Goal: Task Accomplishment & Management: Use online tool/utility

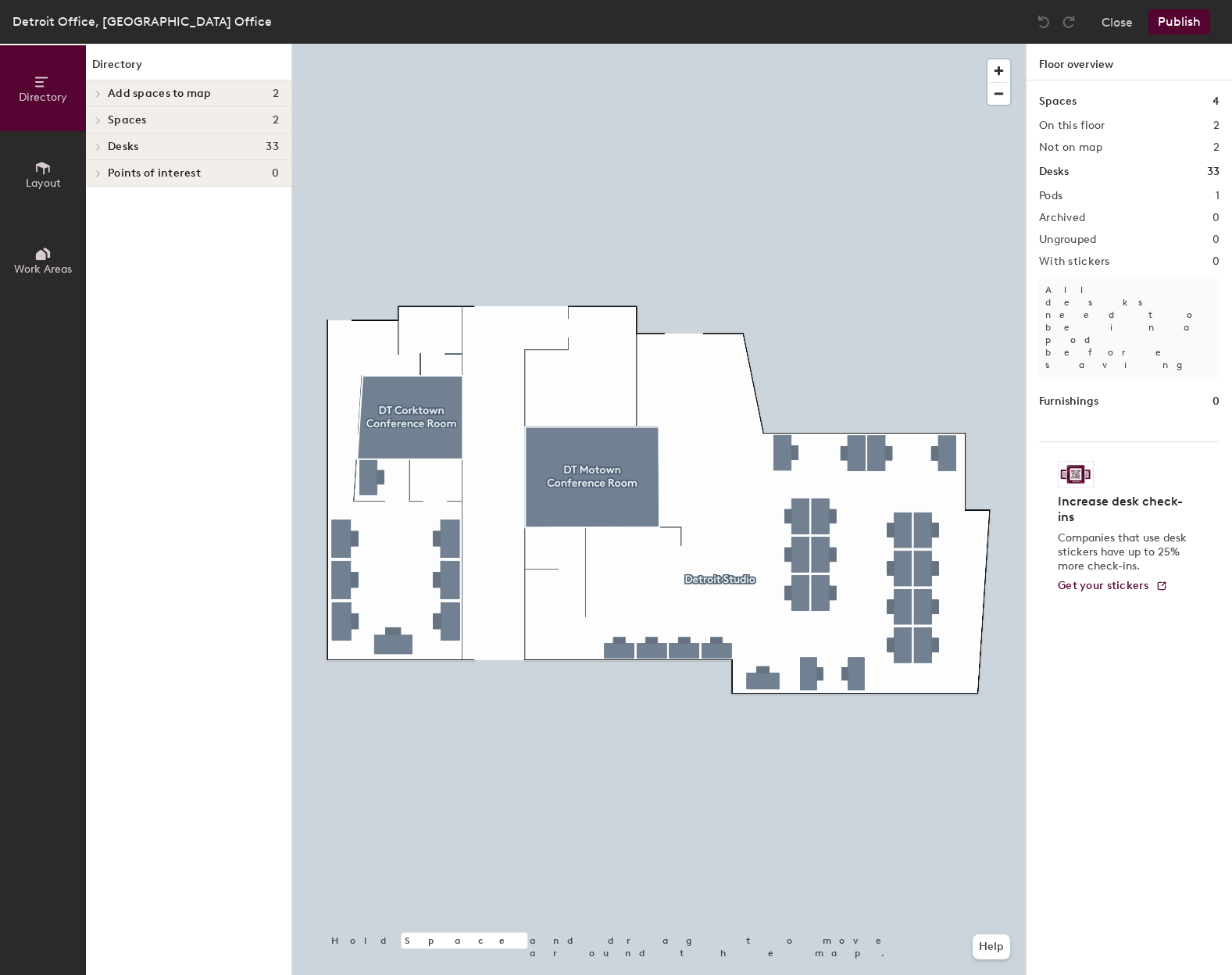
click at [100, 90] on icon at bounding box center [98, 94] width 6 height 8
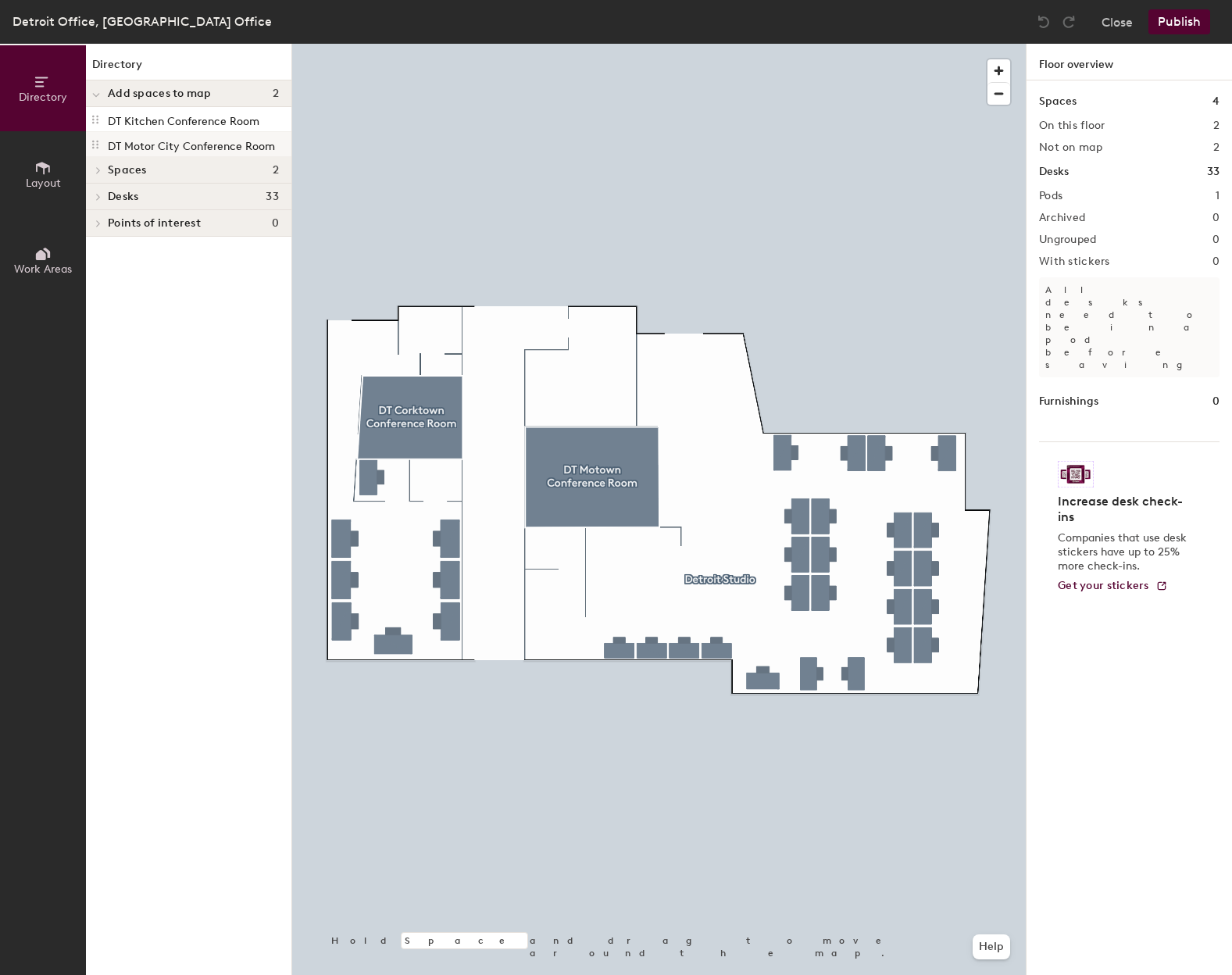
click at [142, 144] on p "DT Motor City Conference Room" at bounding box center [192, 144] width 167 height 18
click at [136, 146] on p "DT Motor City Conference Room" at bounding box center [192, 144] width 167 height 18
click at [97, 142] on icon at bounding box center [95, 145] width 6 height 9
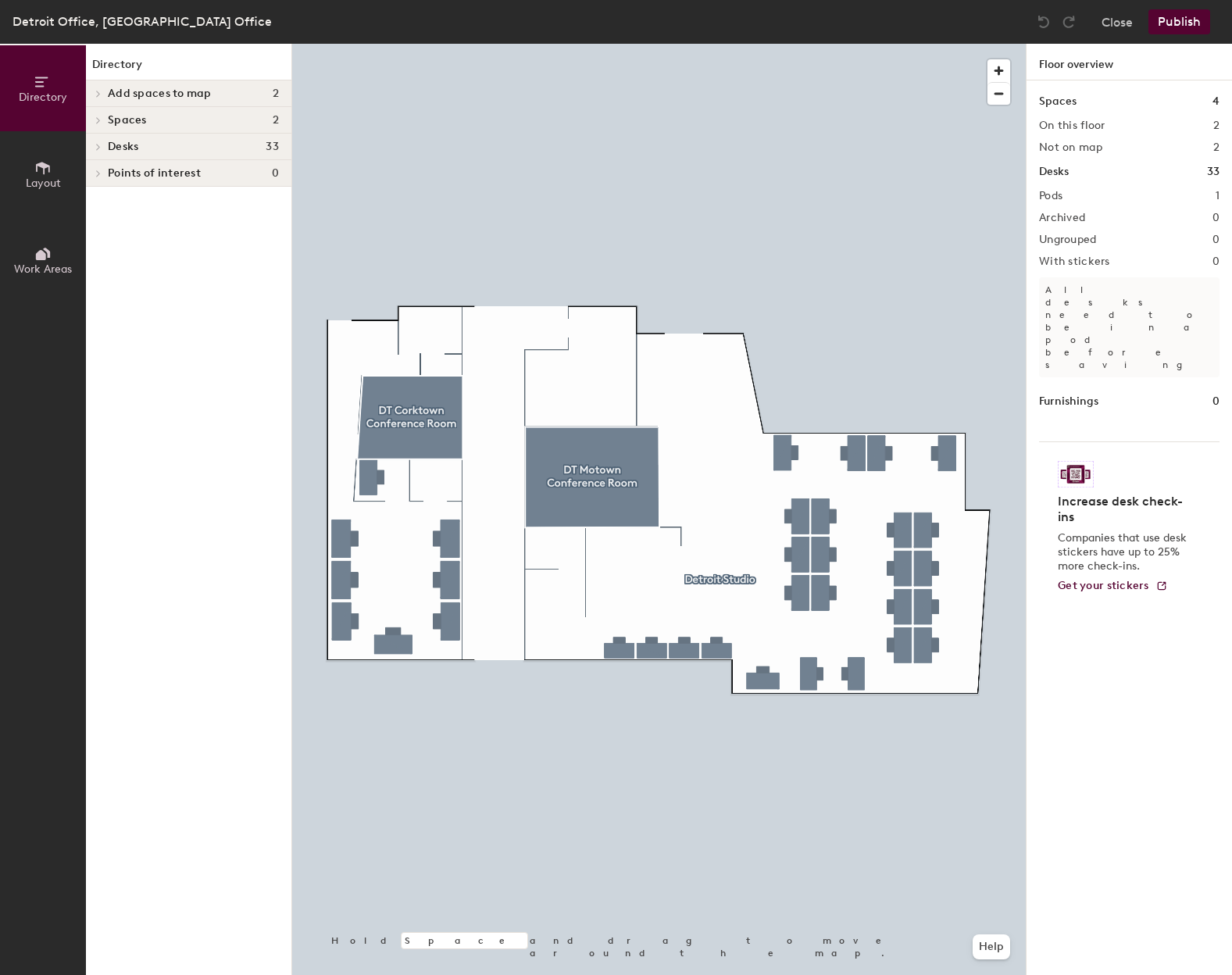
click at [96, 81] on div at bounding box center [96, 94] width 20 height 26
click at [426, 344] on div "Directory Layout Work Areas Directory Add spaces to map 2 DT Kitchen Conference…" at bounding box center [616, 509] width 1232 height 932
click at [100, 87] on div at bounding box center [96, 94] width 20 height 26
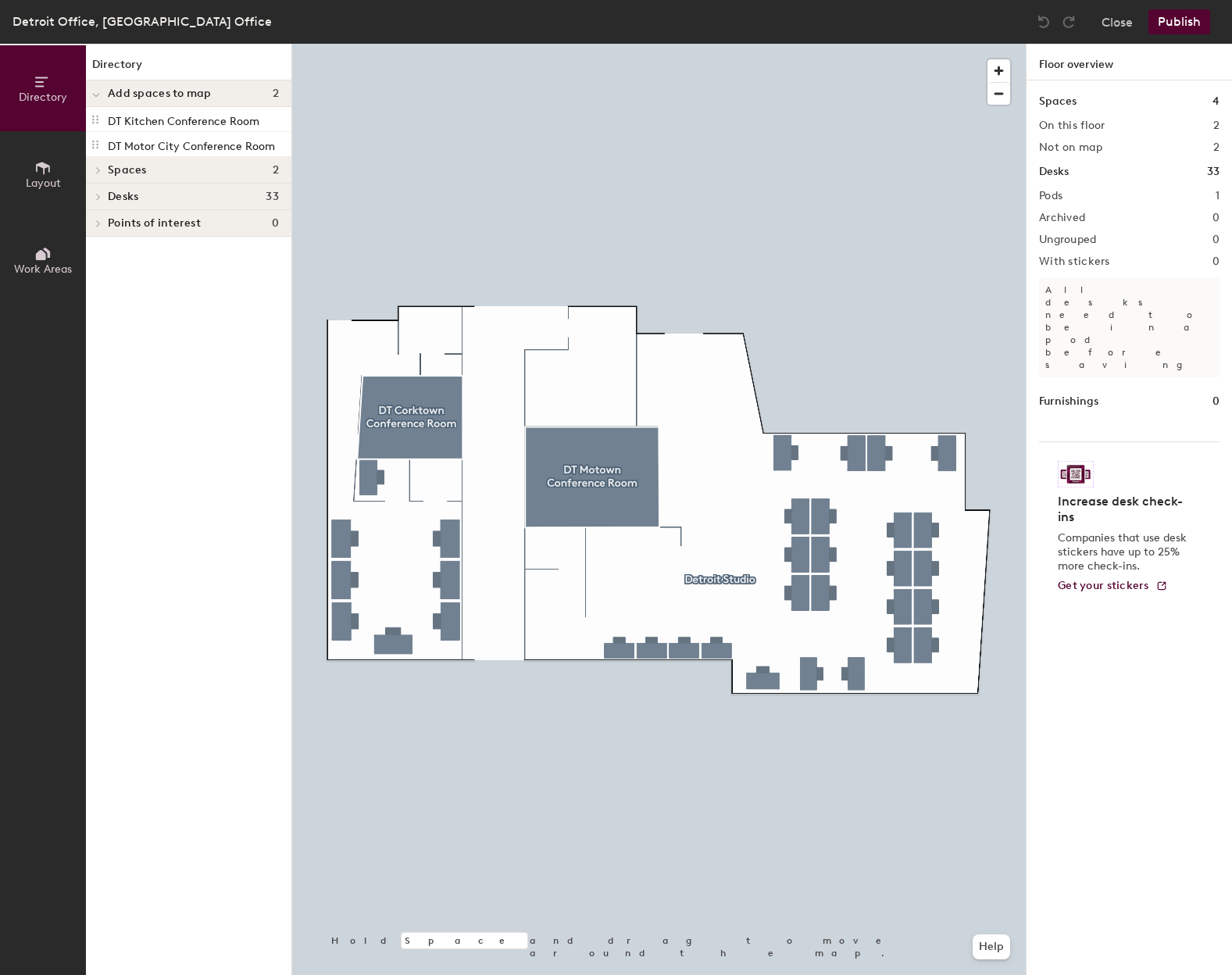
click at [43, 168] on icon at bounding box center [43, 168] width 17 height 17
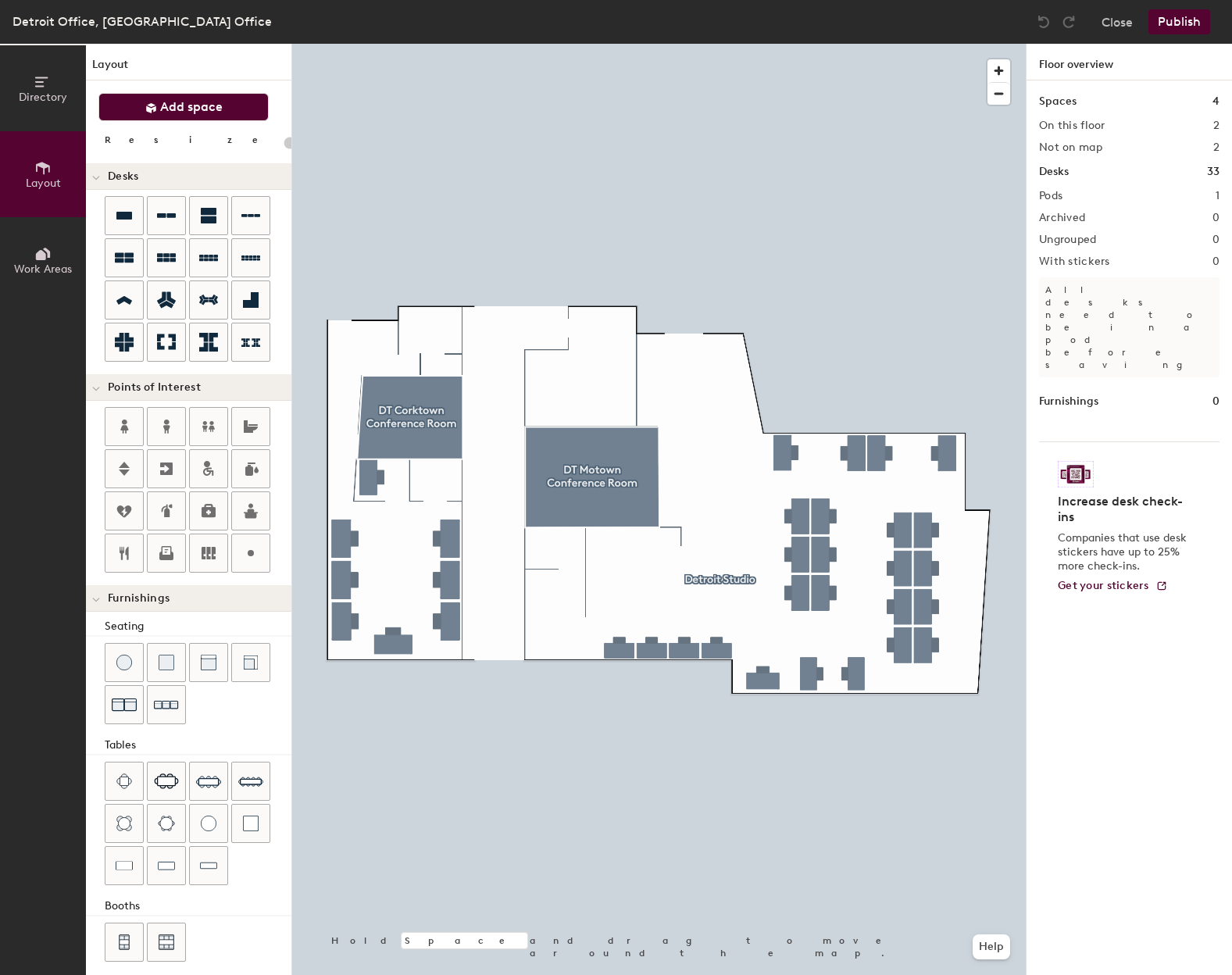
click at [181, 103] on span "Add space" at bounding box center [191, 107] width 62 height 15
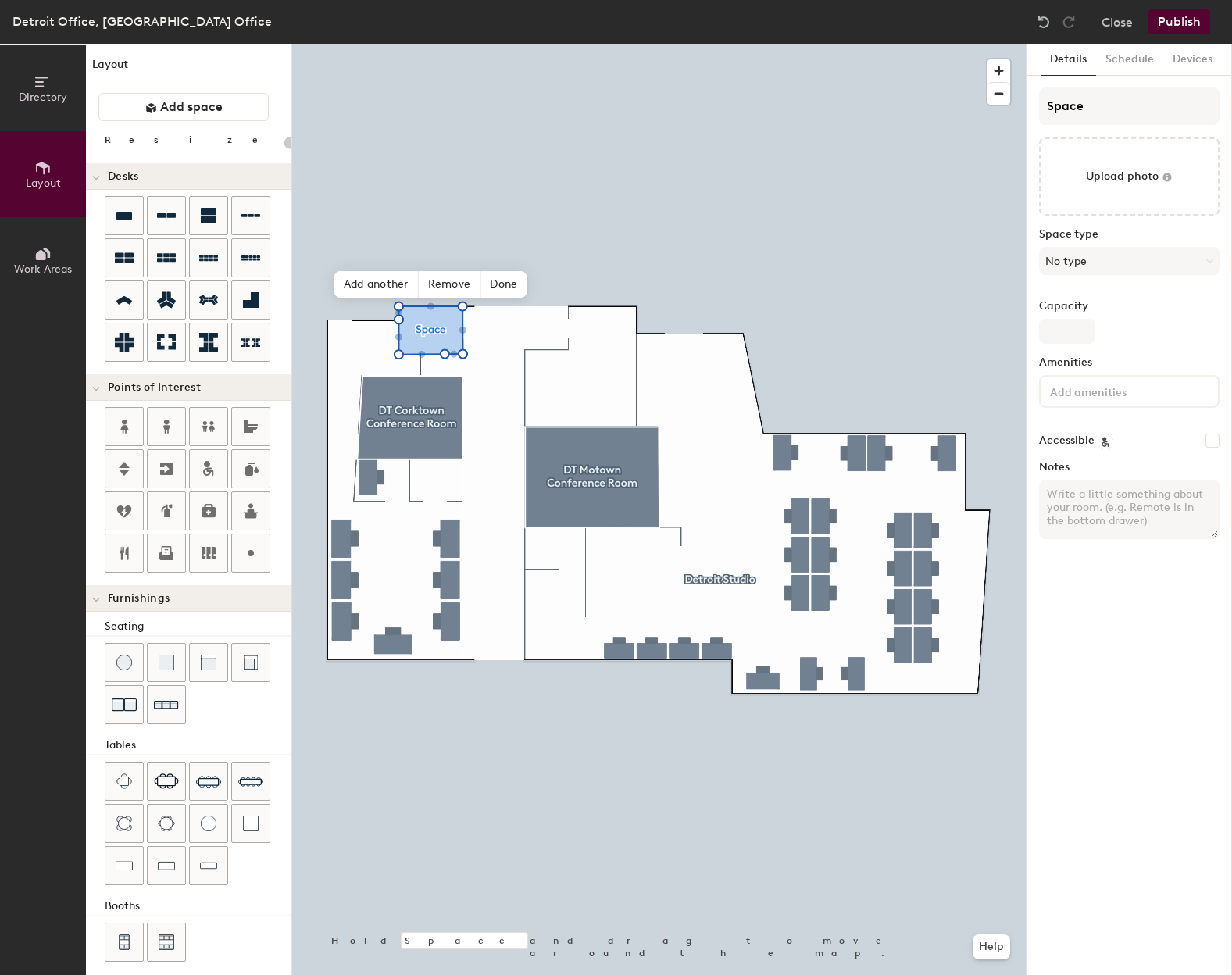
type input "20"
click at [496, 280] on span "Done" at bounding box center [503, 284] width 46 height 26
click at [429, 275] on span "Edit shape" at bounding box center [418, 271] width 75 height 26
click at [501, 286] on span "Done" at bounding box center [503, 284] width 46 height 26
click at [465, 269] on icon at bounding box center [467, 272] width 13 height 13
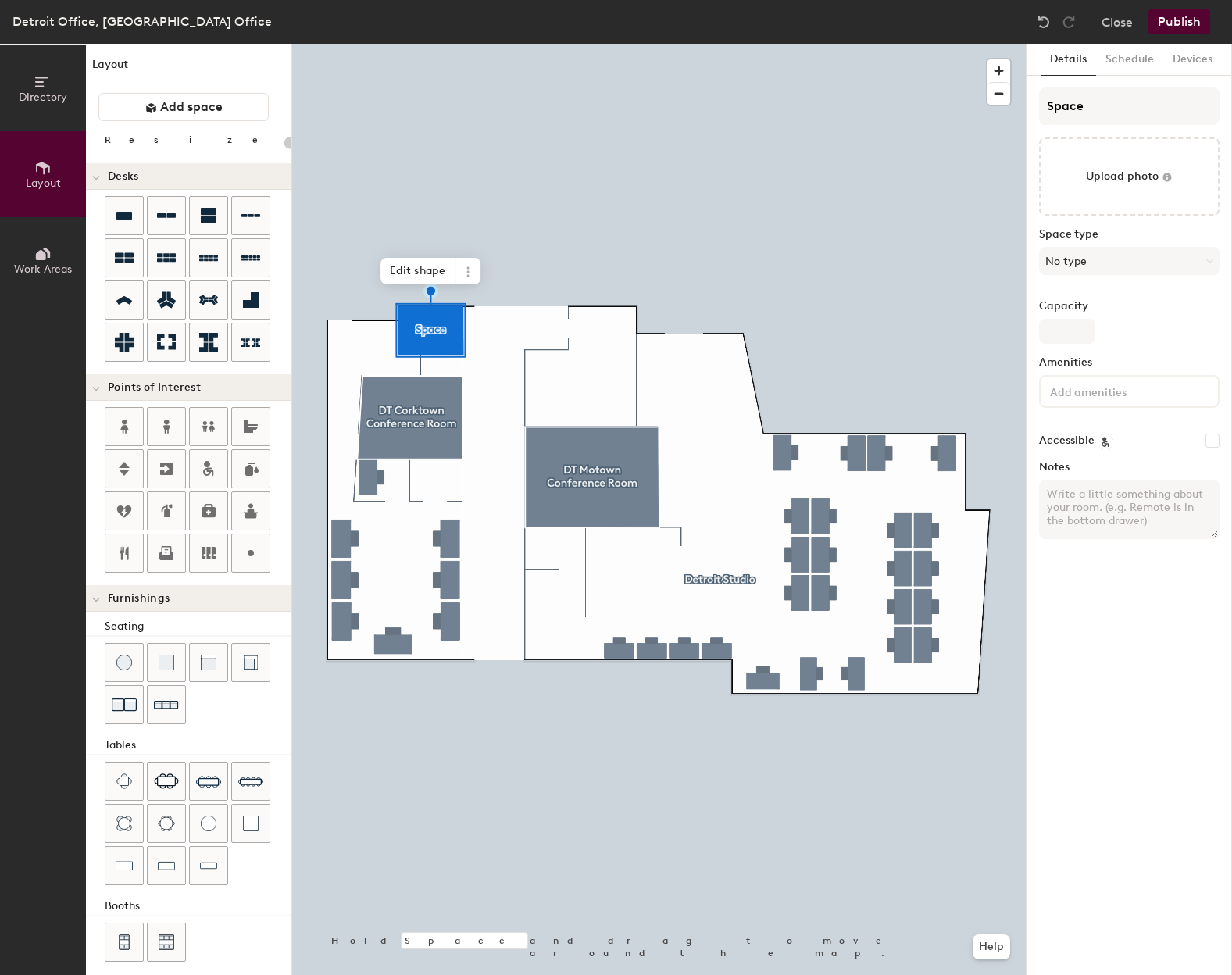
click at [33, 82] on button "Directory" at bounding box center [43, 88] width 86 height 86
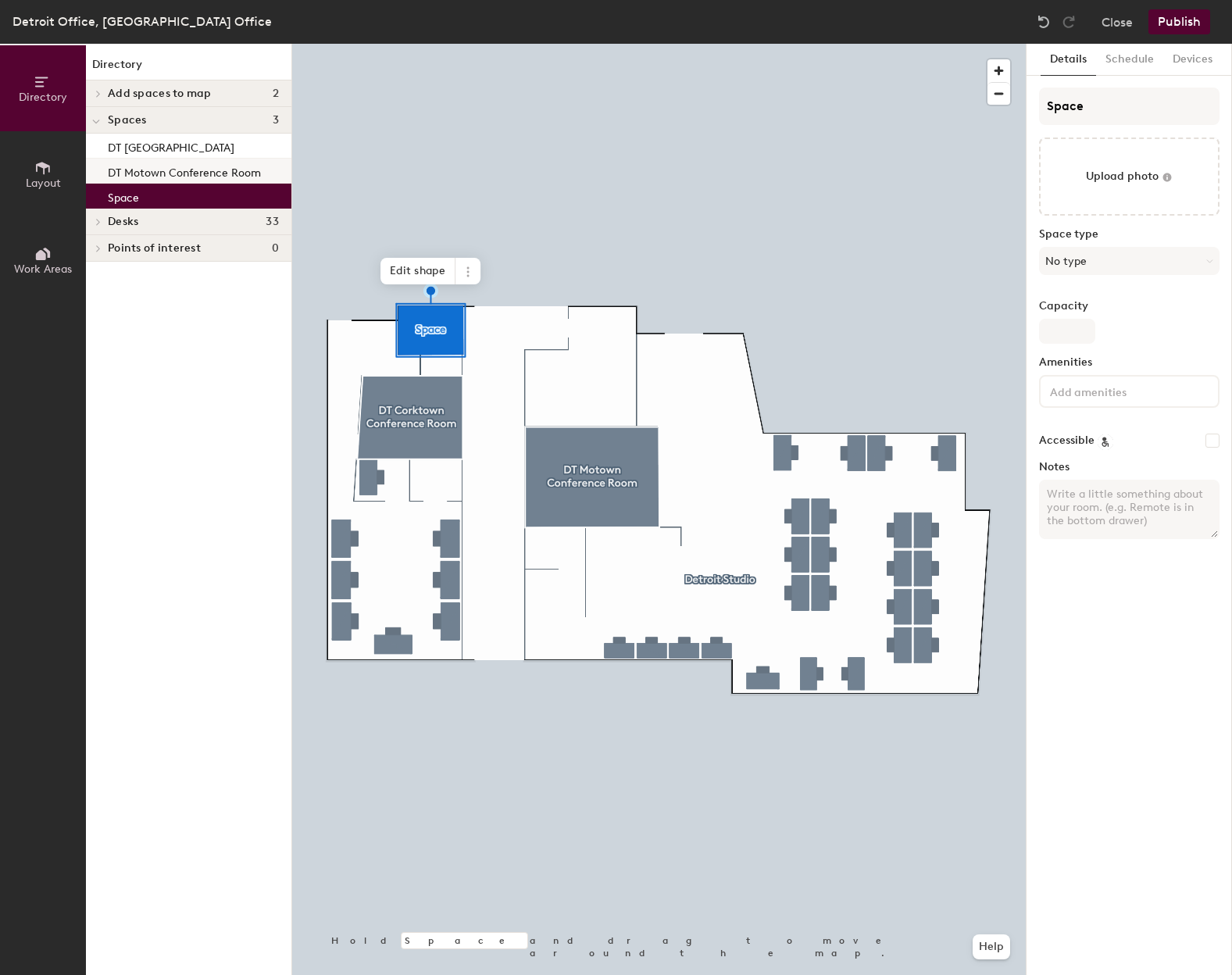
click at [141, 169] on p "DT Motown Conference Room" at bounding box center [185, 170] width 153 height 18
click at [97, 90] on icon at bounding box center [98, 94] width 6 height 8
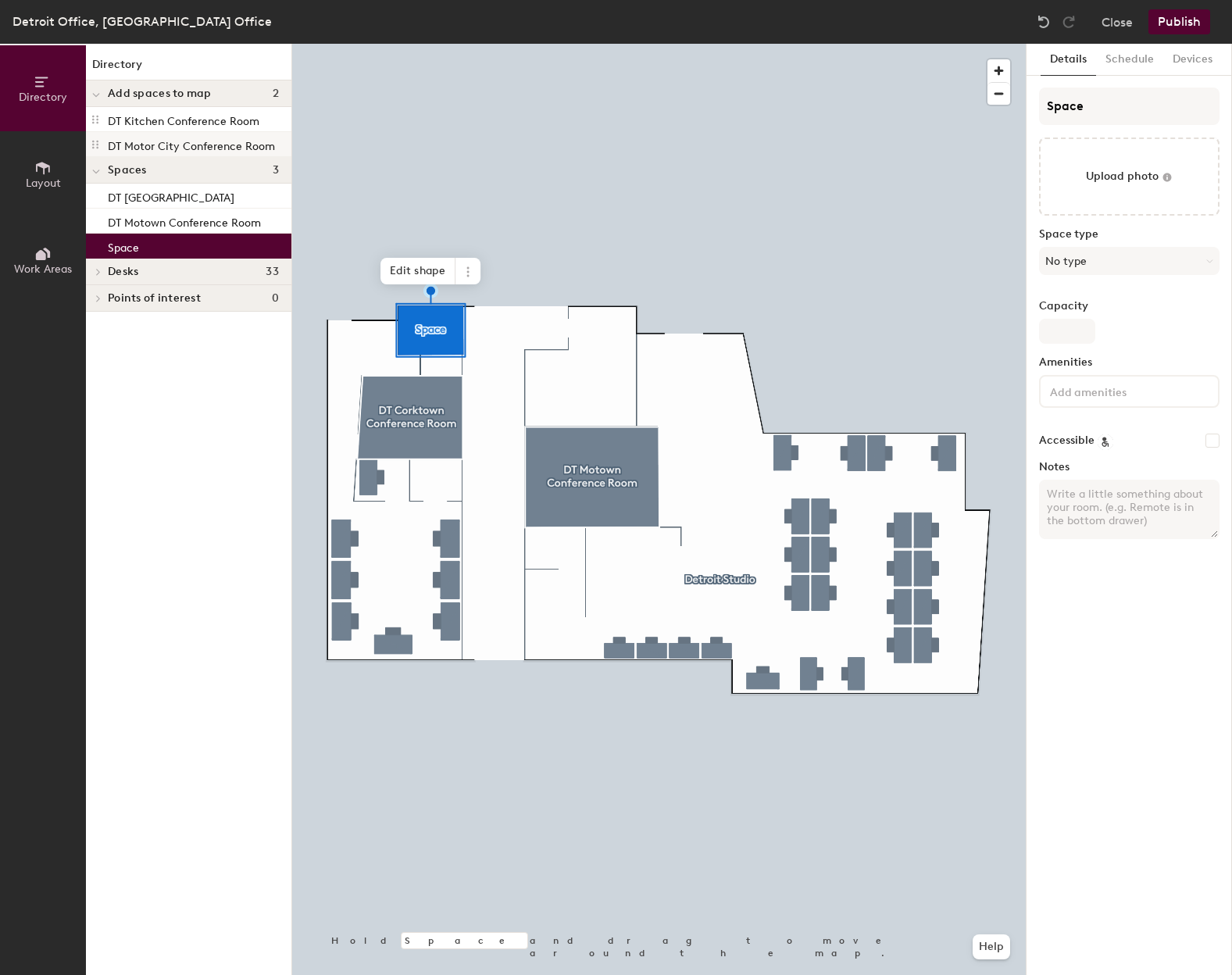
click at [152, 145] on p "DT Motor City Conference Room" at bounding box center [192, 144] width 167 height 18
click at [138, 141] on p "DT Motor City Conference Room" at bounding box center [192, 144] width 167 height 18
click at [1085, 260] on button "No type" at bounding box center [1130, 261] width 181 height 28
drag, startPoint x: 1212, startPoint y: 508, endPoint x: 1223, endPoint y: 324, distance: 184.3
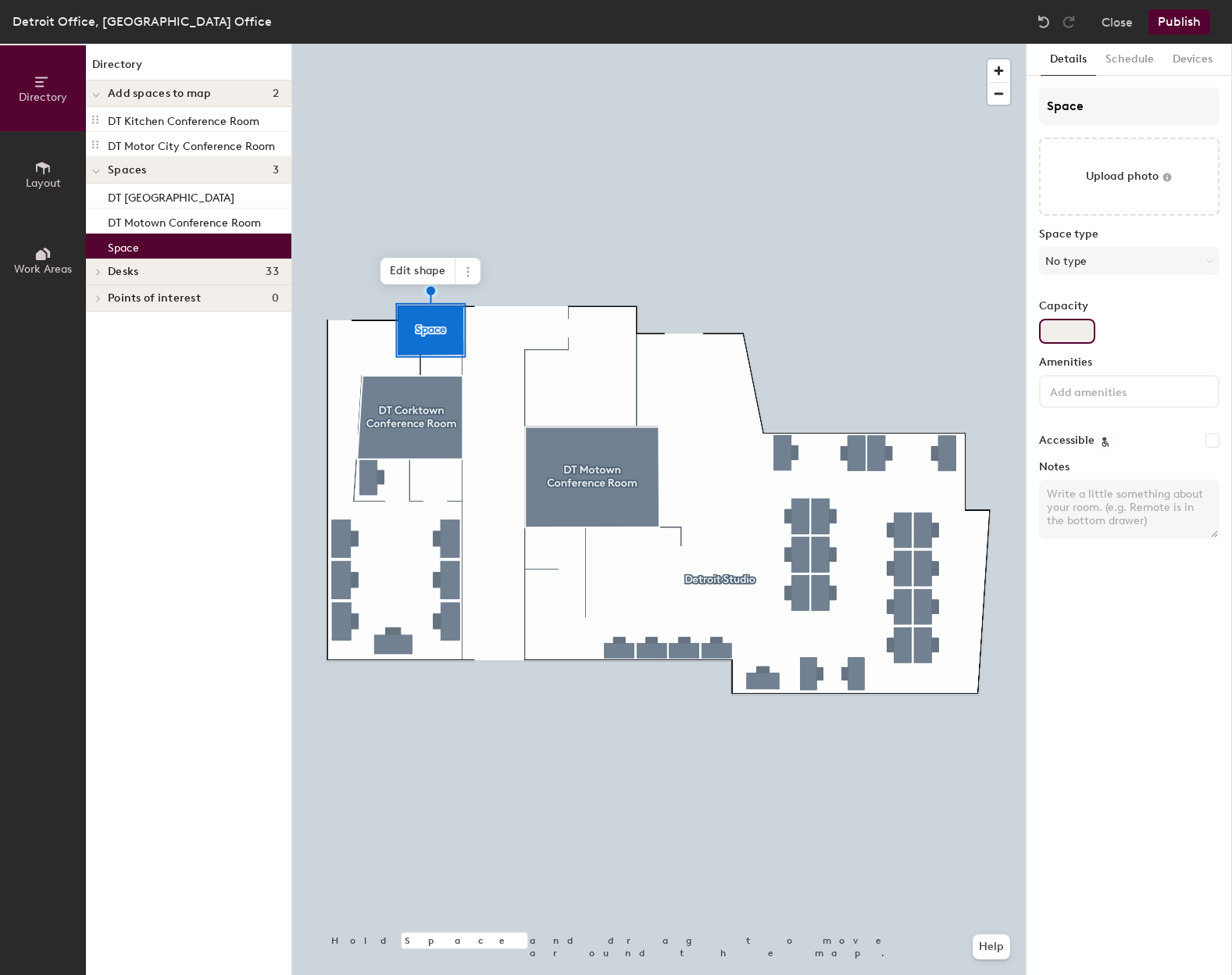
drag, startPoint x: 1223, startPoint y: 324, endPoint x: 1047, endPoint y: 325, distance: 176.0
click at [1047, 325] on input "Capacity" at bounding box center [1068, 330] width 56 height 25
type input "1"
click at [1100, 258] on button "No type" at bounding box center [1130, 261] width 181 height 28
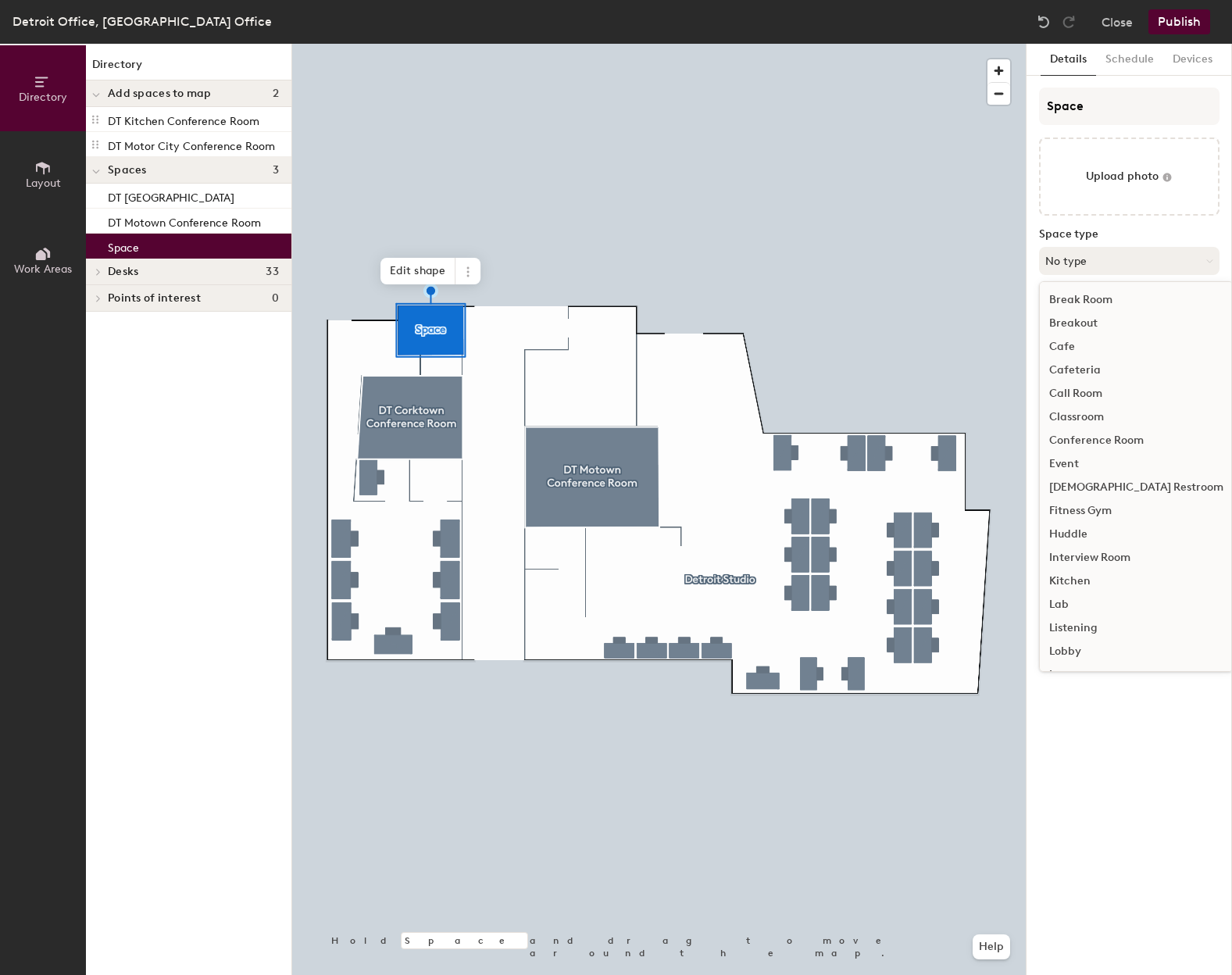
click at [1071, 261] on button "No type" at bounding box center [1130, 261] width 181 height 28
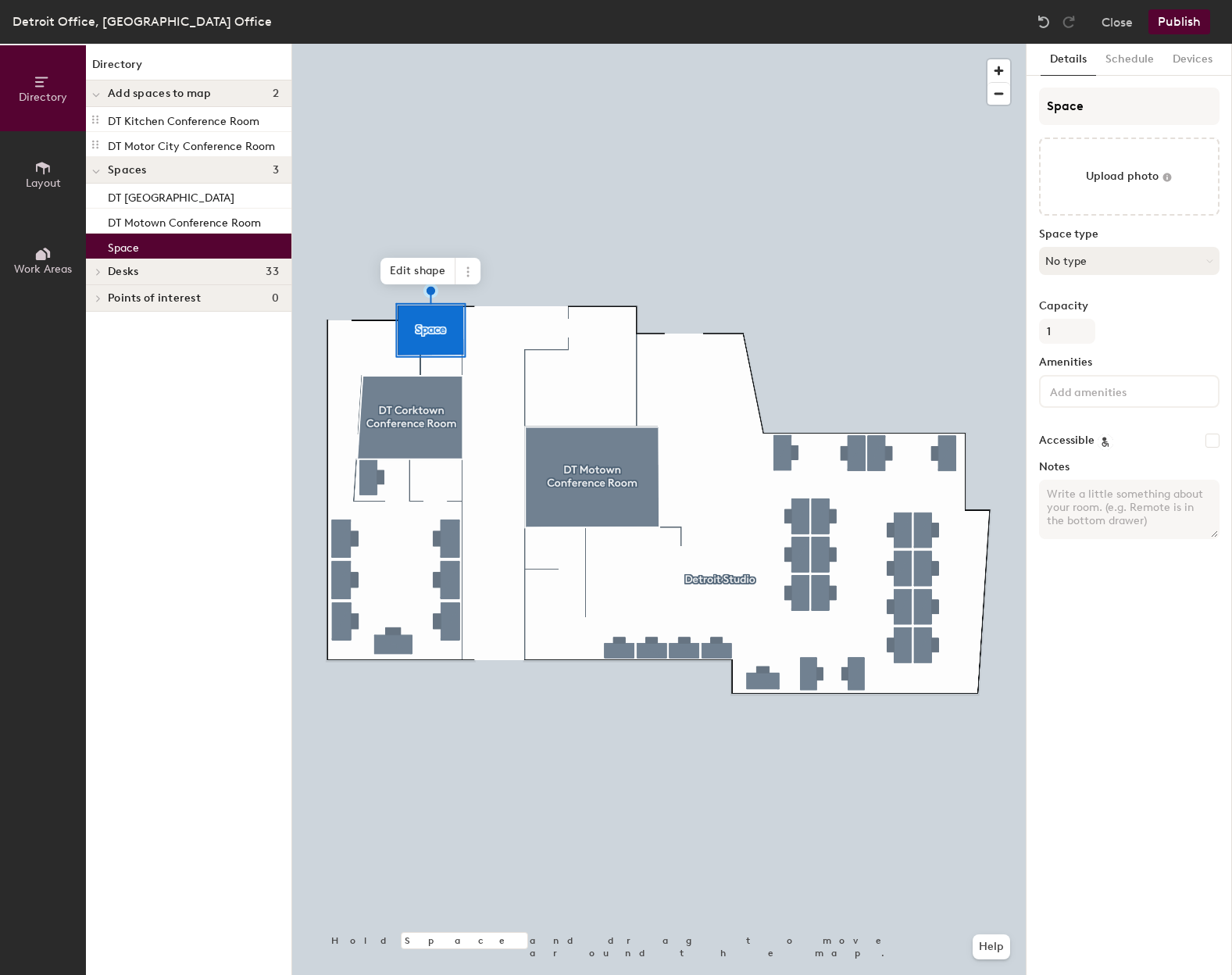
click at [1071, 261] on button "No type" at bounding box center [1130, 261] width 181 height 28
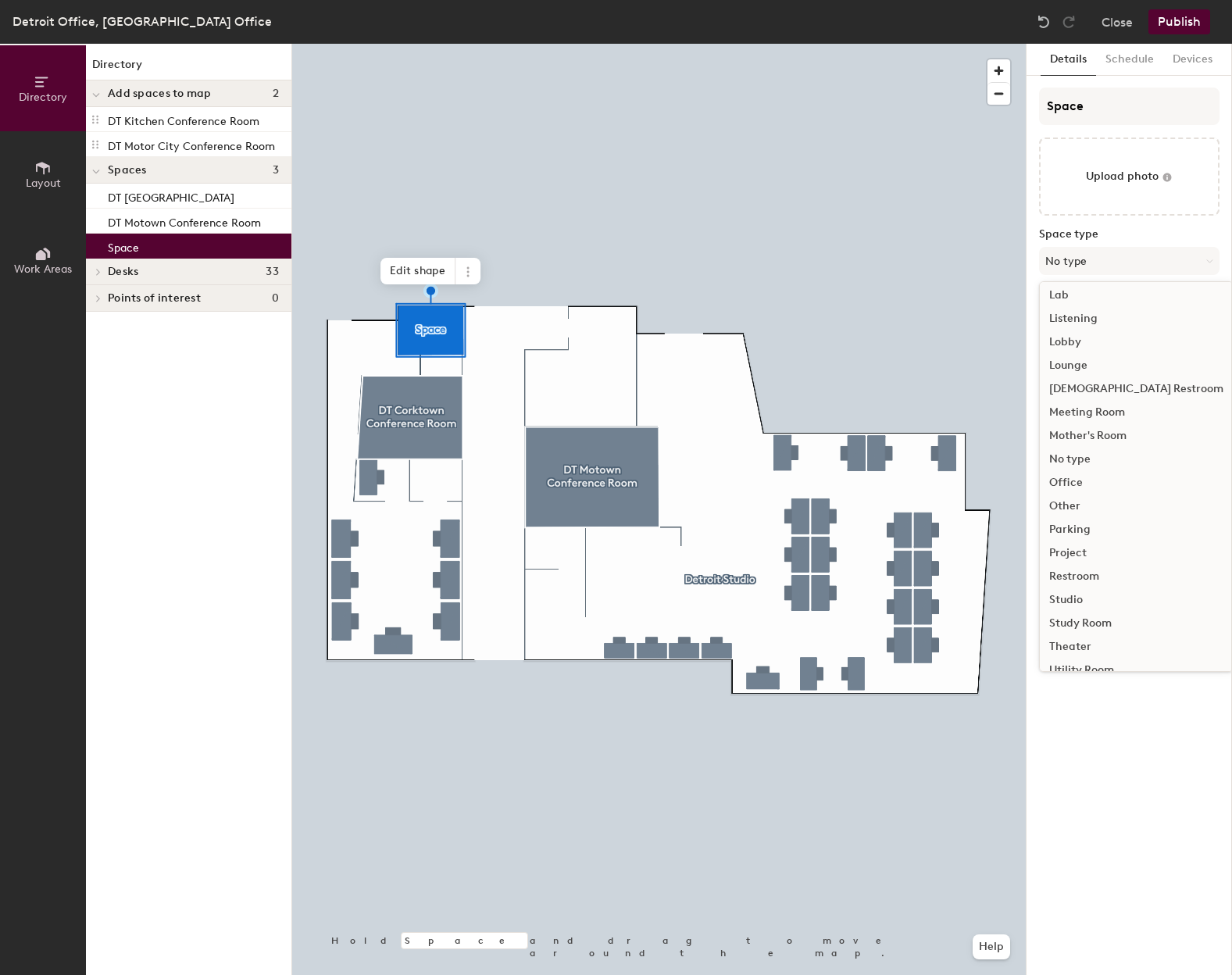
scroll to position [350, 0]
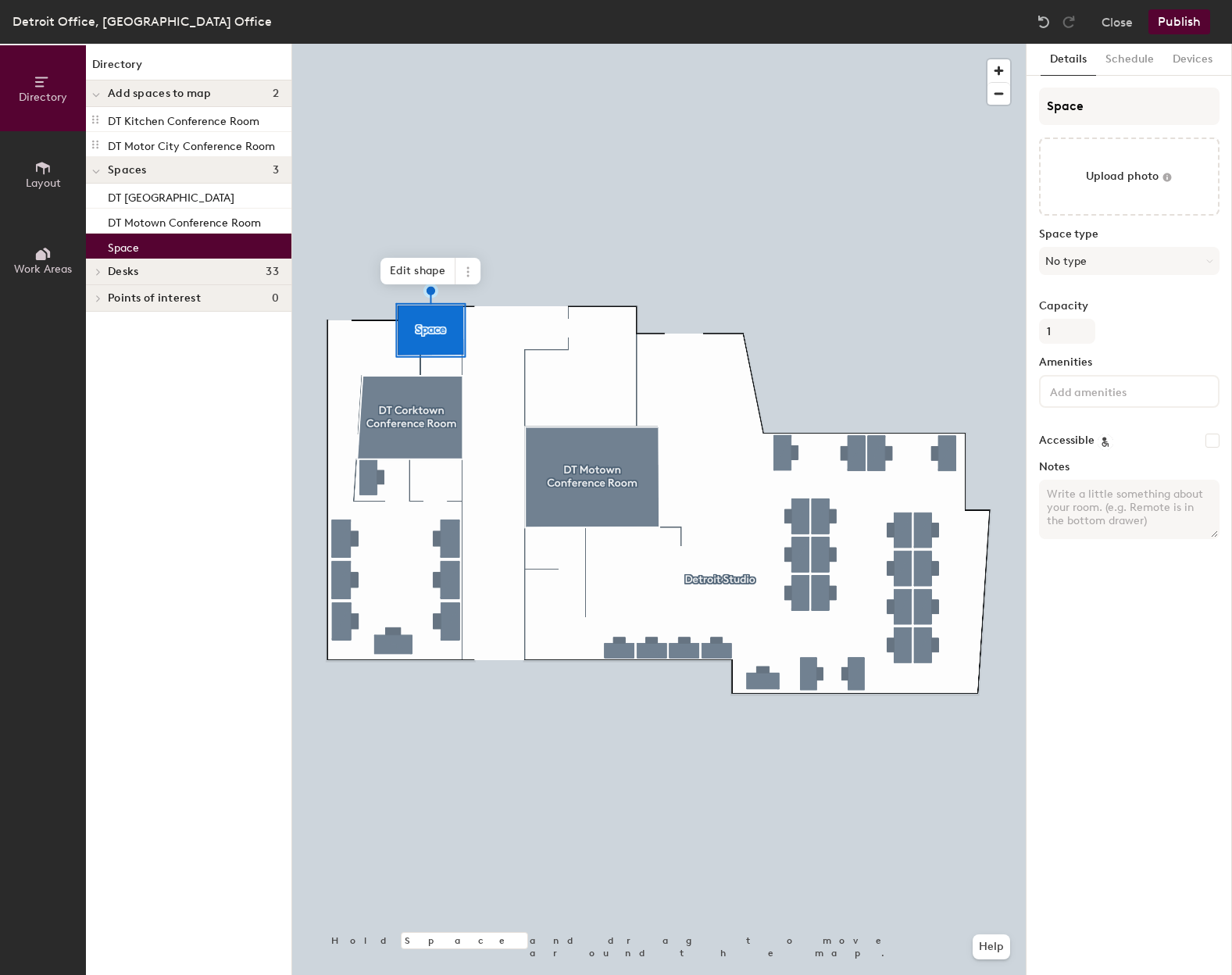
click at [1070, 62] on button "Details" at bounding box center [1068, 60] width 55 height 32
click at [1085, 114] on input "Space" at bounding box center [1130, 106] width 181 height 37
click at [1064, 110] on input "Space" at bounding box center [1130, 106] width 181 height 37
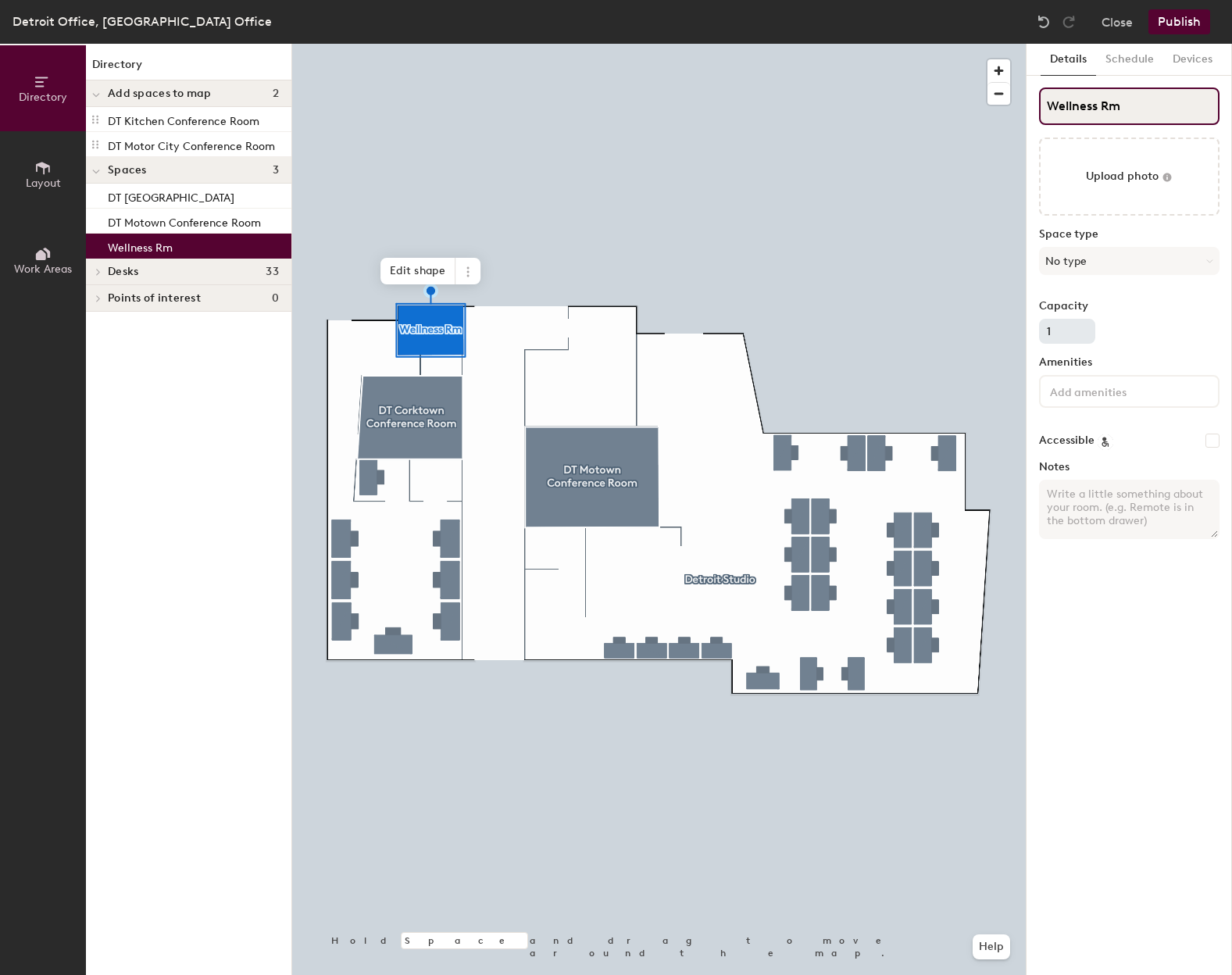
type input "Wellness Rm"
click at [1084, 328] on input "1" at bounding box center [1068, 330] width 56 height 25
click at [1136, 333] on div "Capacity 1" at bounding box center [1130, 321] width 181 height 43
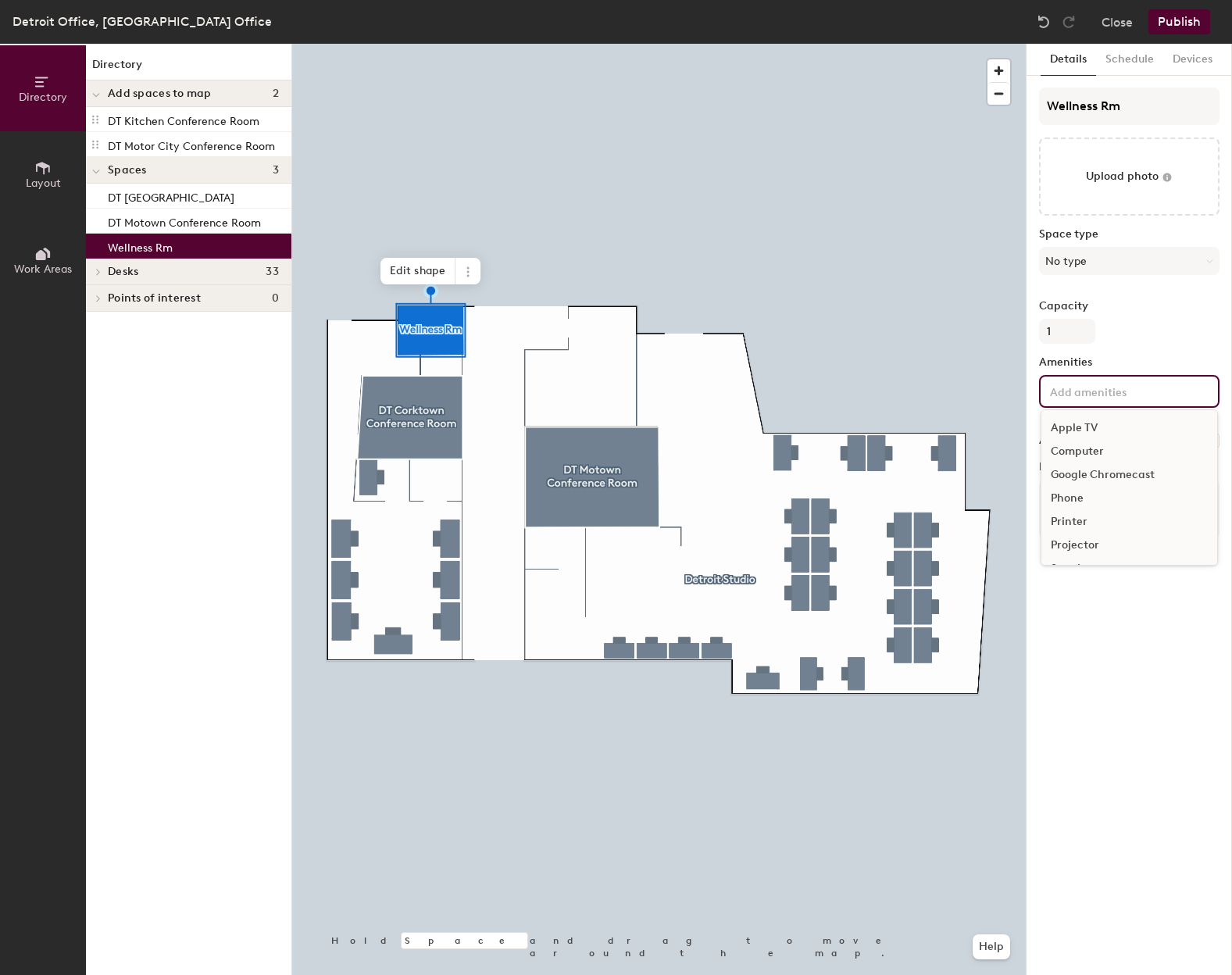
click at [1111, 396] on input at bounding box center [1117, 391] width 140 height 19
click at [1120, 325] on div "Capacity 1" at bounding box center [1130, 321] width 181 height 43
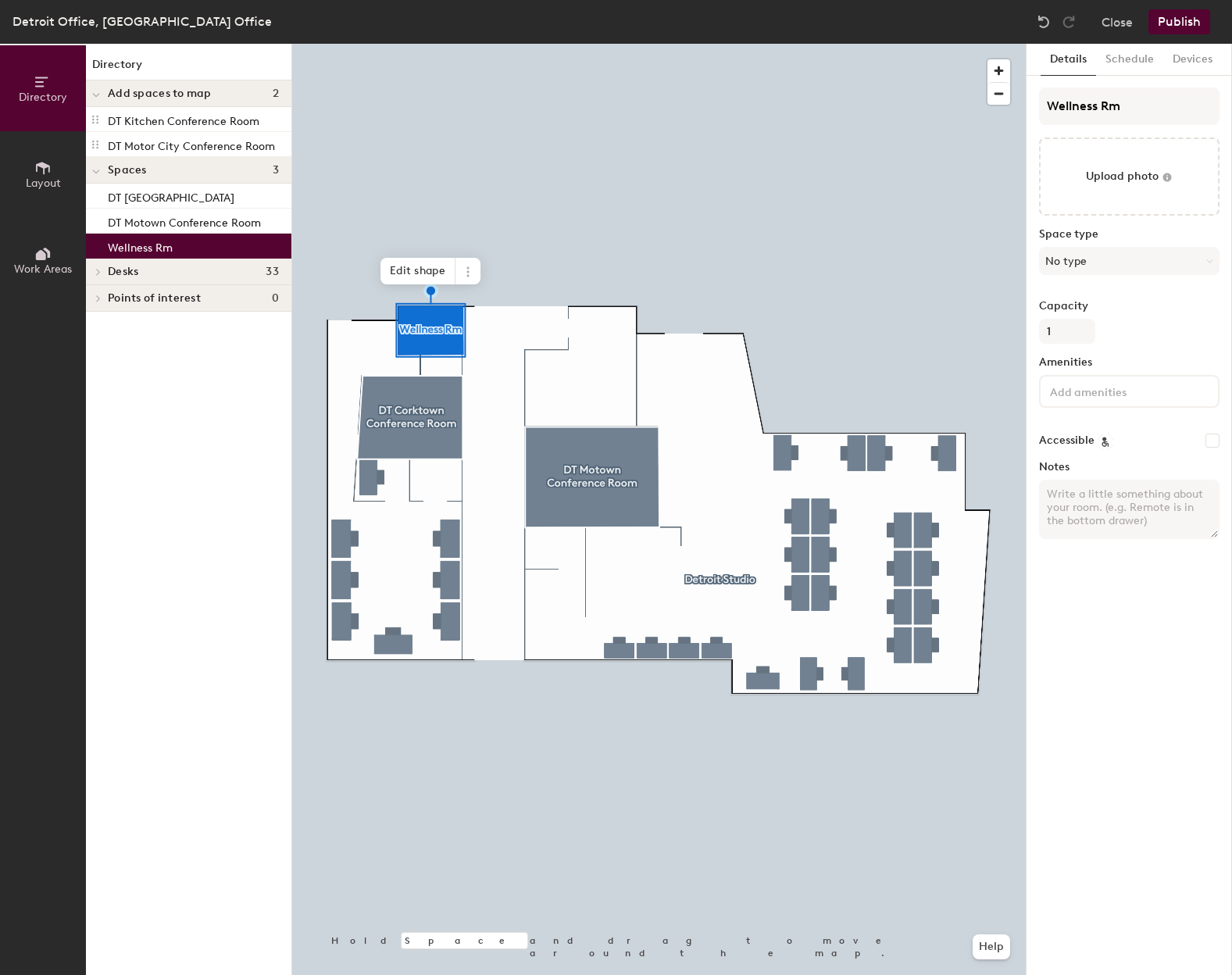
click at [1214, 439] on input "Accessible" at bounding box center [1212, 440] width 14 height 14
checkbox input "true"
click at [1055, 495] on textarea "Notes" at bounding box center [1130, 510] width 181 height 60
type textarea "Private/Prayer/Quiet/New Mother's"
click at [1130, 581] on div "Details Schedule Devices Wellness Rm Upload photo Space type No type Capacity 1…" at bounding box center [1129, 509] width 205 height 932
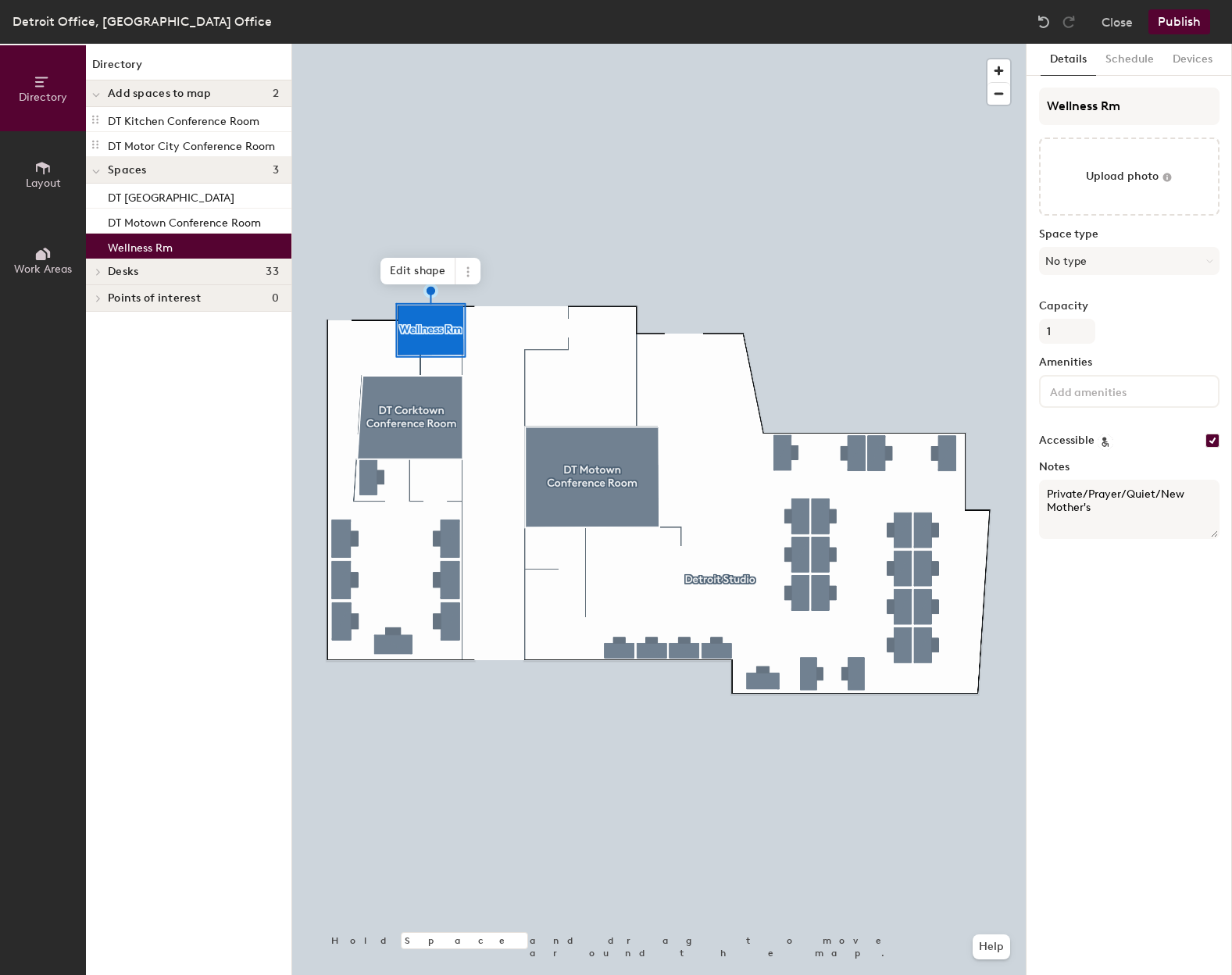
click at [1183, 18] on button "Publish" at bounding box center [1179, 21] width 62 height 25
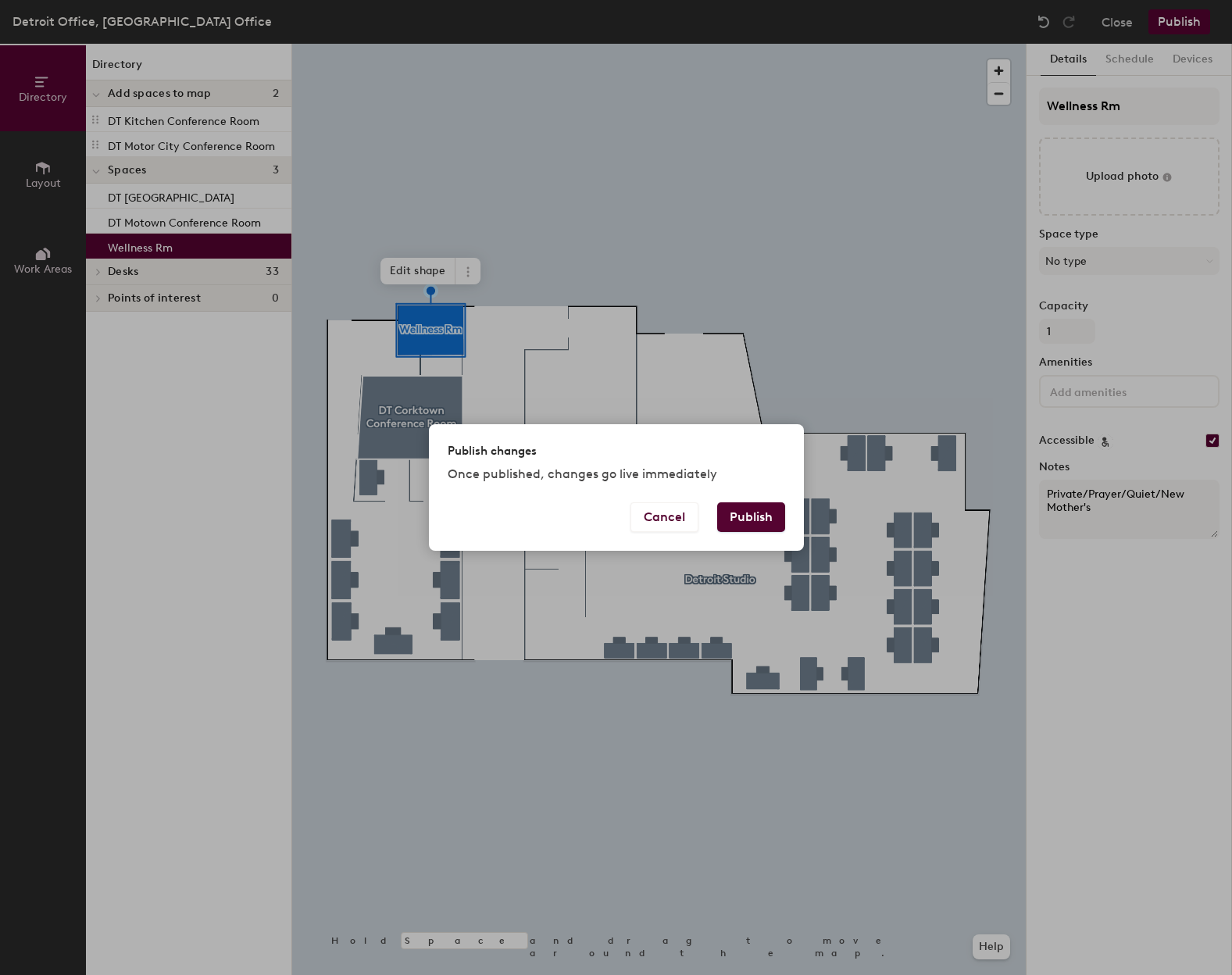
click at [754, 517] on button "Publish" at bounding box center [752, 517] width 68 height 30
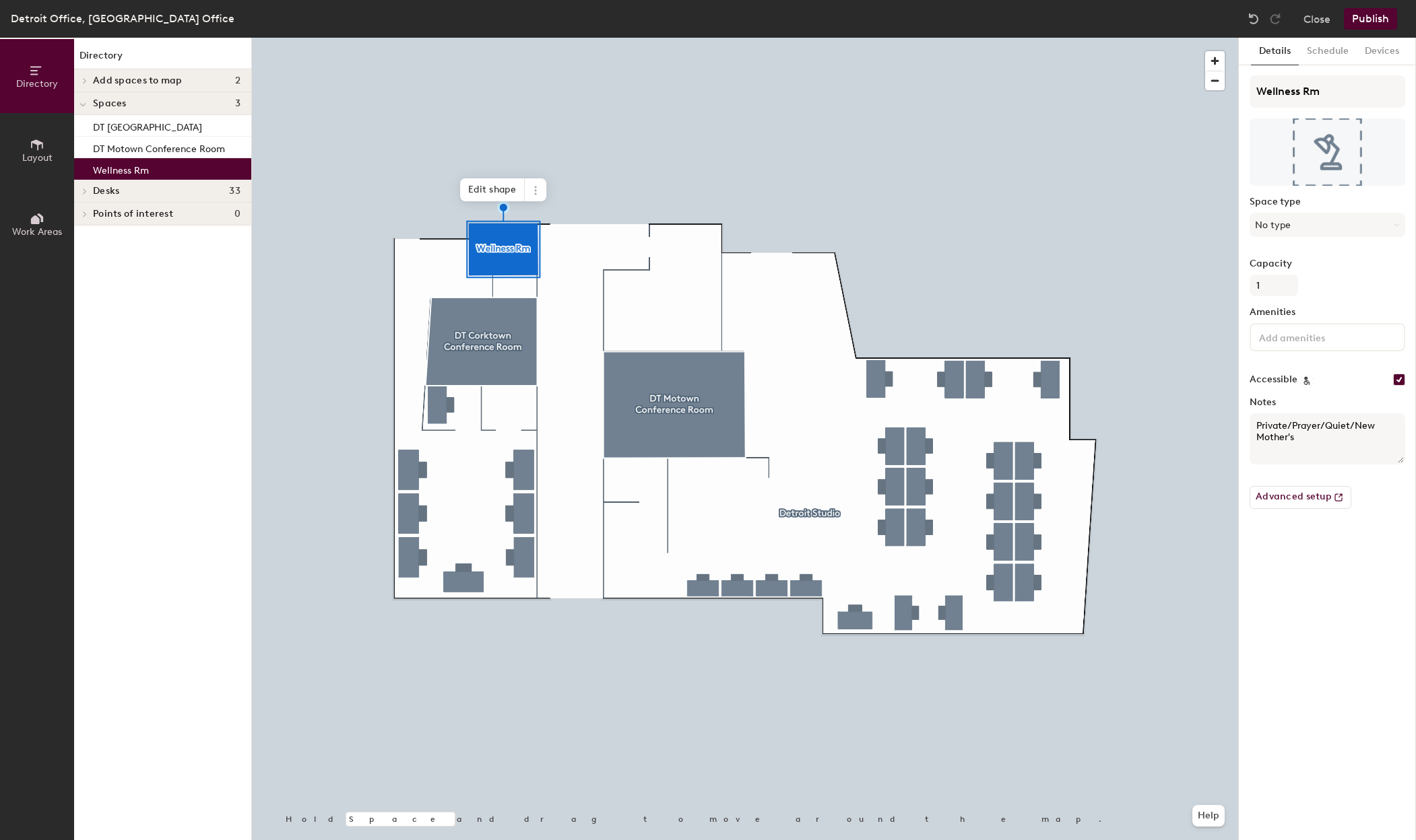
click at [88, 75] on div at bounding box center [83, 81] width 18 height 22
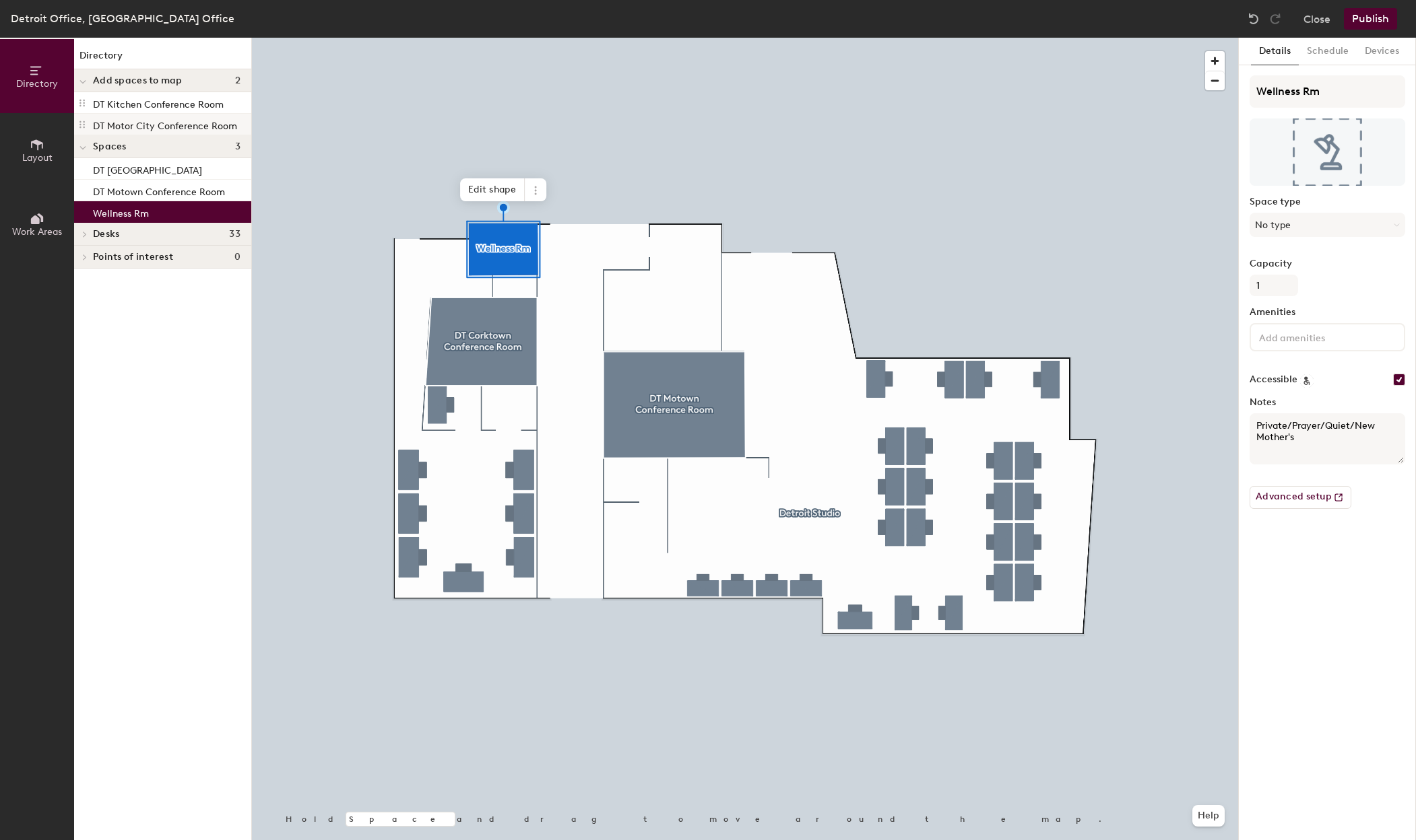
click at [135, 126] on p "DT Motor City Conference Room" at bounding box center [165, 124] width 144 height 15
click at [1329, 153] on h6 "Edit" at bounding box center [1328, 152] width 19 height 11
click at [1330, 147] on h6 "Edit" at bounding box center [1328, 152] width 19 height 11
click at [1354, 690] on div "Details Schedule Devices Wellness Rm Edit Change photo Remove Space type No typ…" at bounding box center [1327, 439] width 177 height 803
click at [1310, 497] on button "Advanced setup" at bounding box center [1300, 497] width 102 height 23
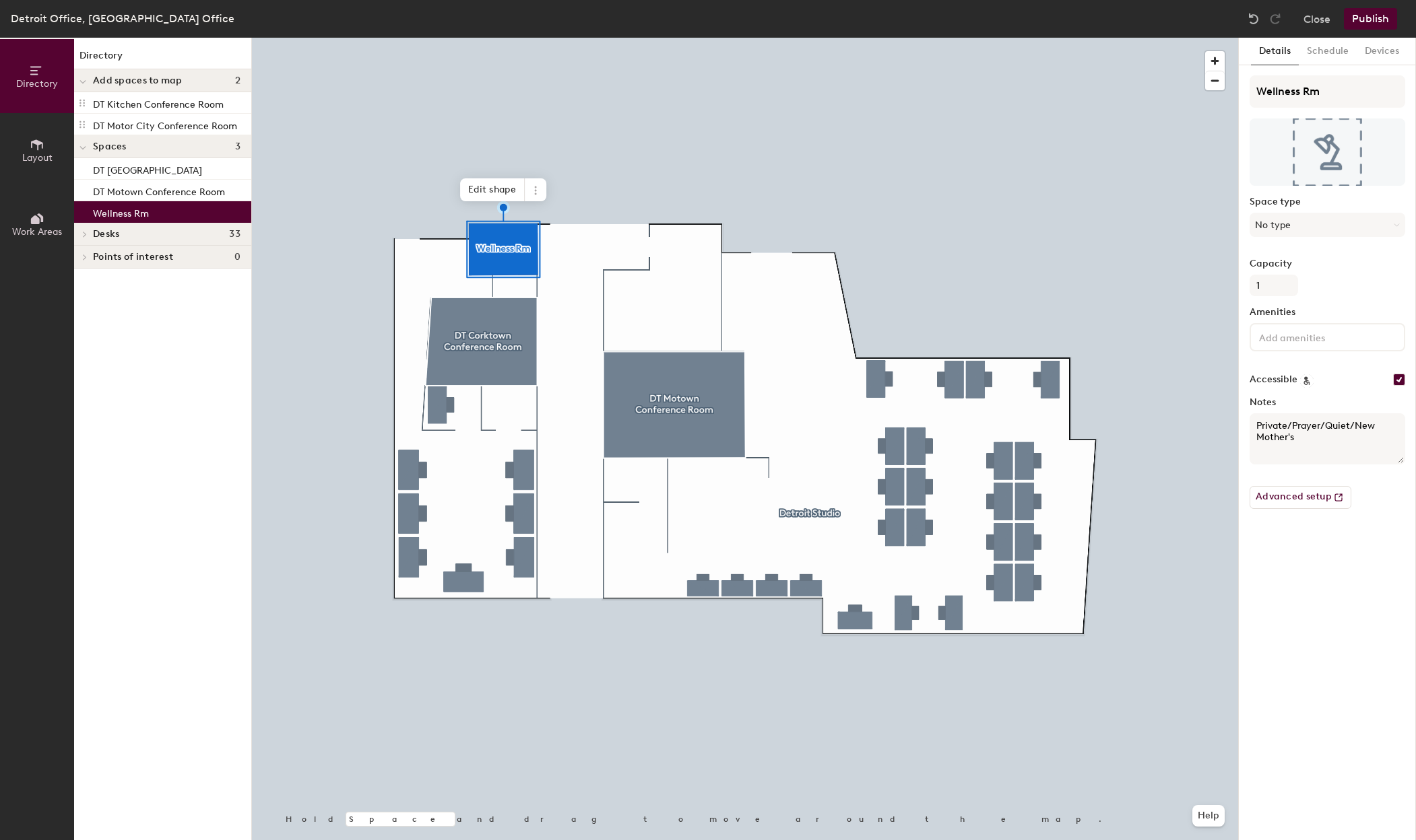
click at [1310, 437] on textarea "Private/Prayer/Quiet/New Mother's" at bounding box center [1327, 439] width 156 height 51
type textarea "Private/Prayer/Quiet/New Mother's __Use DT Motor City Tablet to reserve"
click at [1288, 335] on input at bounding box center [1317, 337] width 121 height 16
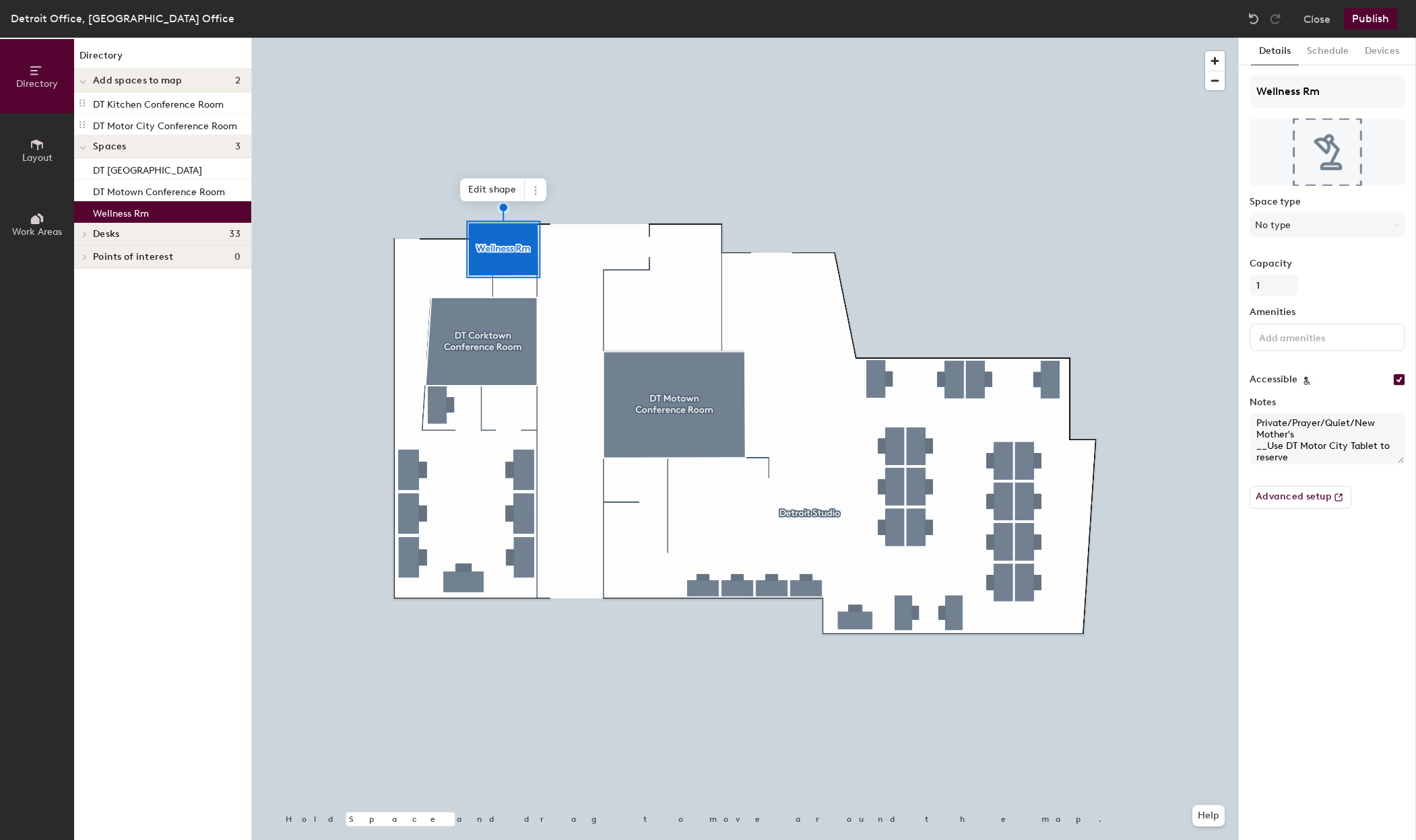
click at [1346, 255] on div "Wellness Rm Space type No type Capacity 1 Amenities Accessible Notes Private/Pr…" at bounding box center [1327, 298] width 156 height 445
click at [1285, 224] on button "No type" at bounding box center [1327, 224] width 156 height 24
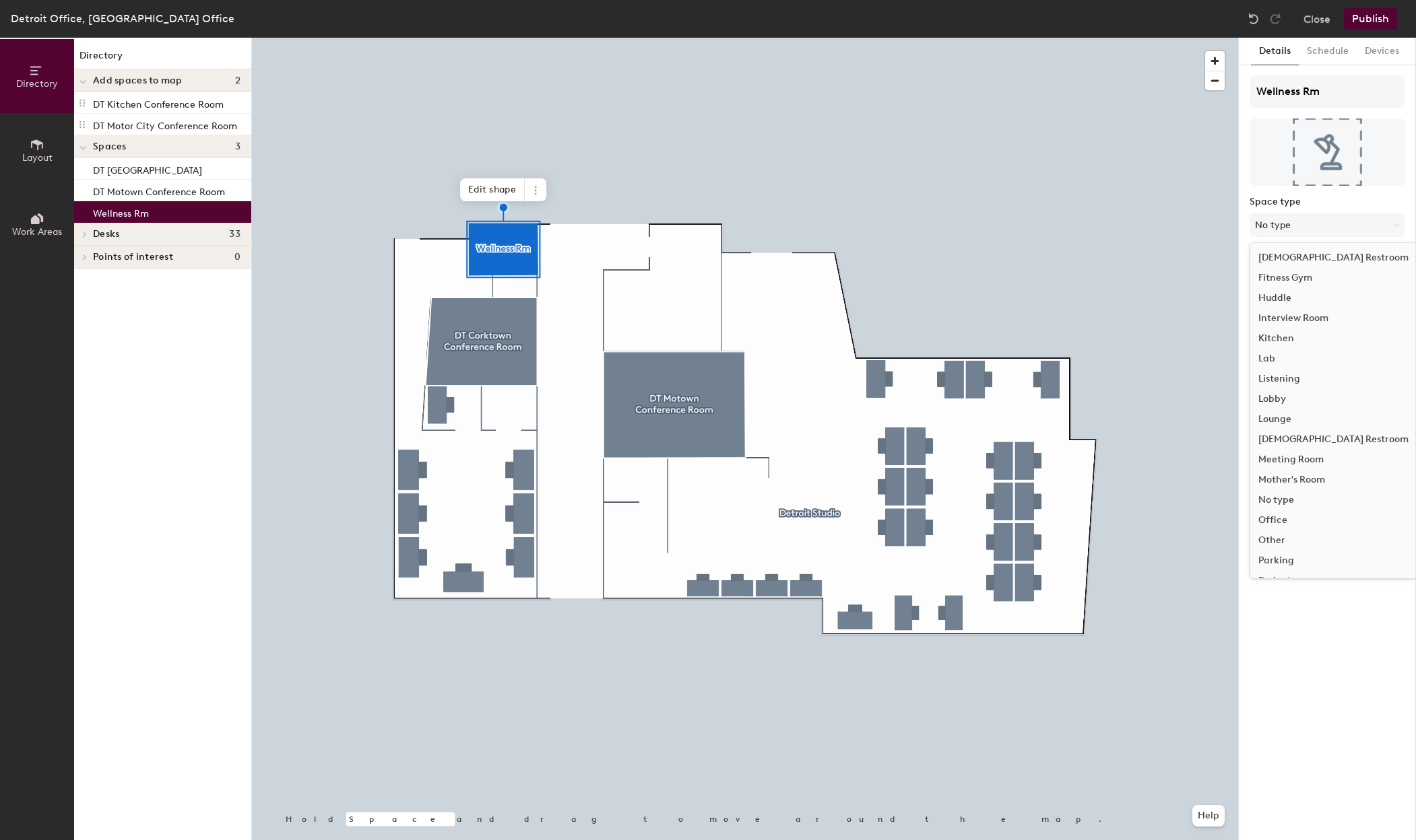
scroll to position [302, 0]
click at [1292, 340] on div "Mother's Room" at bounding box center [1333, 341] width 167 height 21
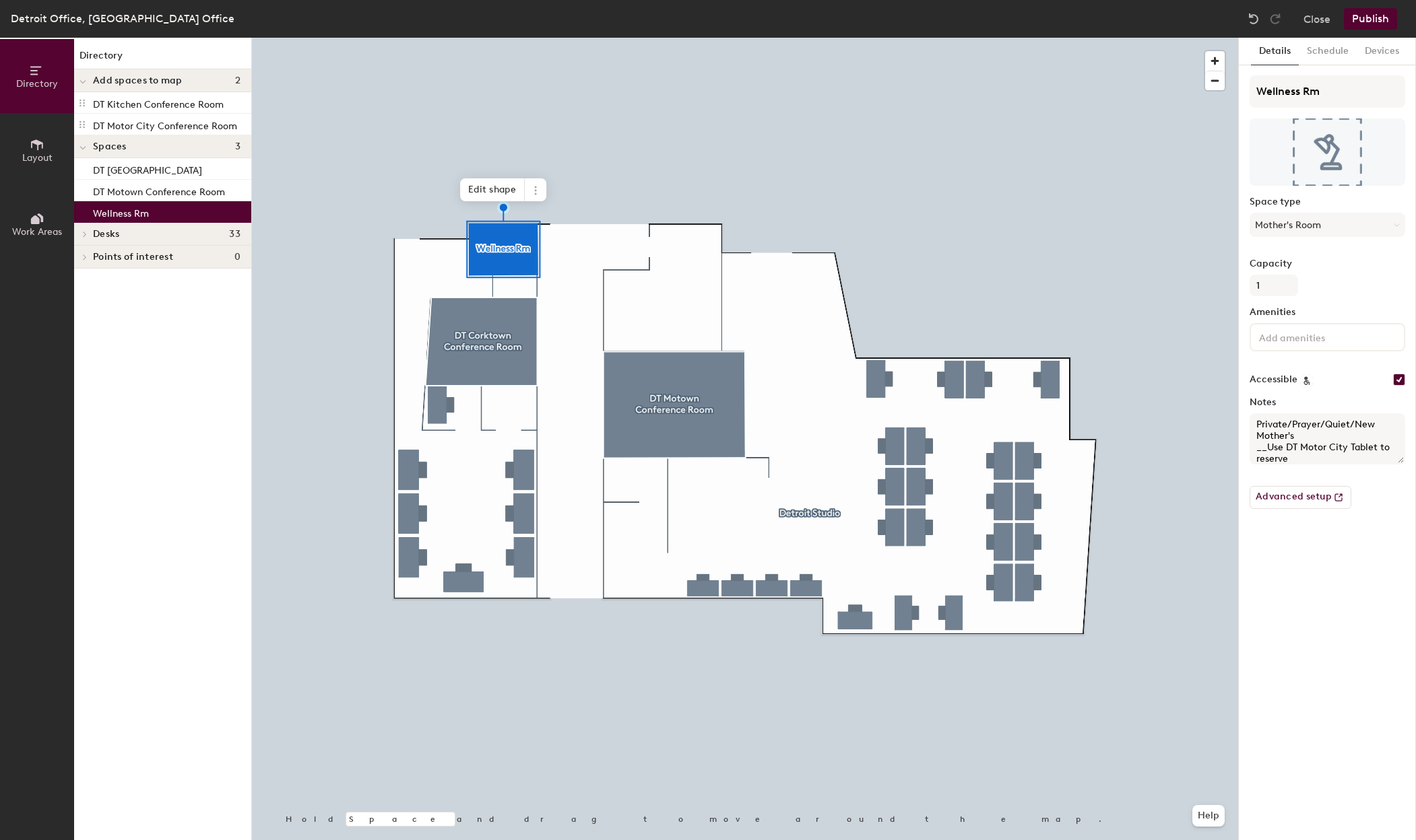
scroll to position [0, 0]
click at [1397, 222] on icon at bounding box center [1397, 225] width 6 height 6
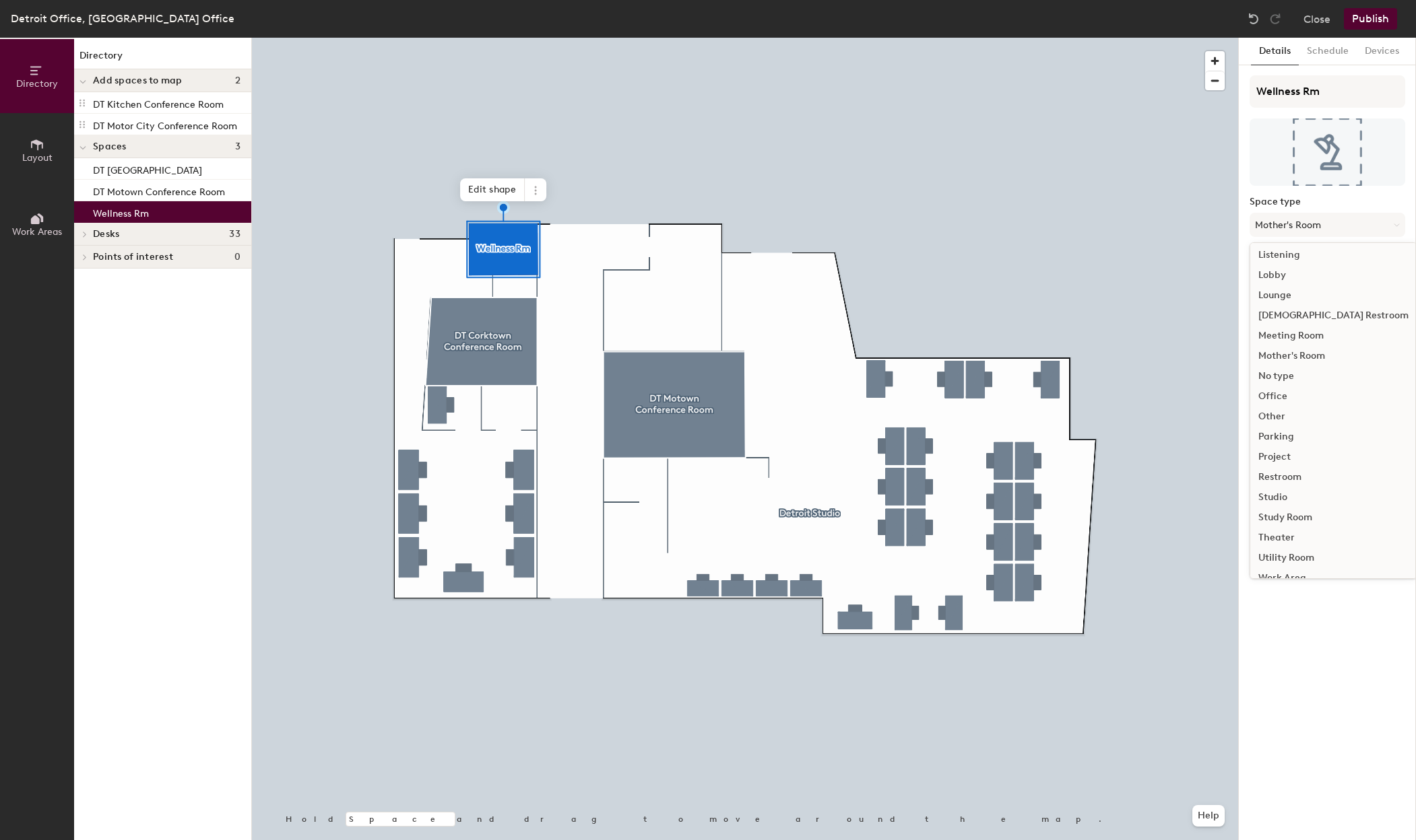
scroll to position [302, 0]
click at [1285, 401] on div "Other" at bounding box center [1333, 401] width 167 height 21
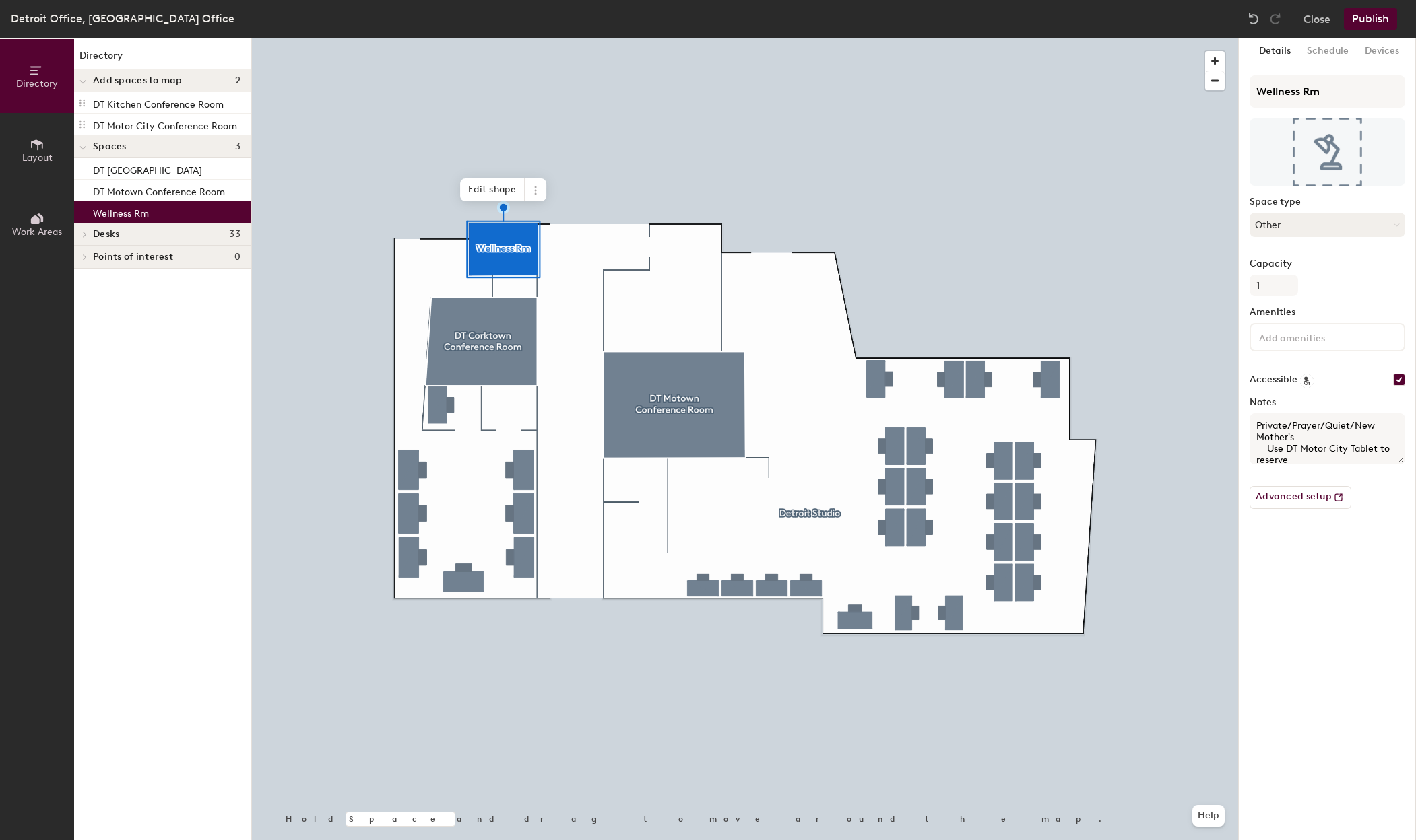
click at [1395, 225] on icon at bounding box center [1397, 225] width 6 height 6
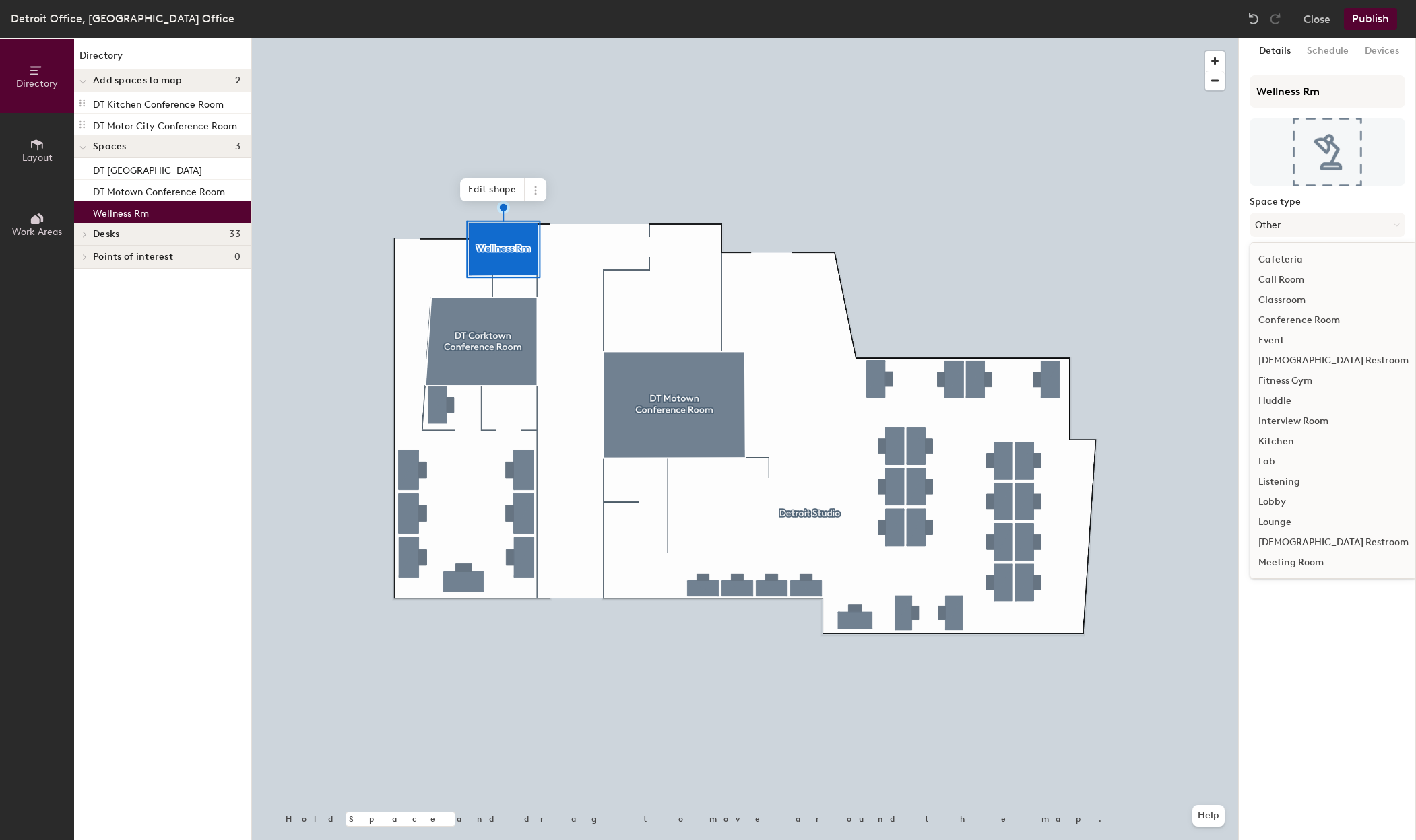
scroll to position [0, 0]
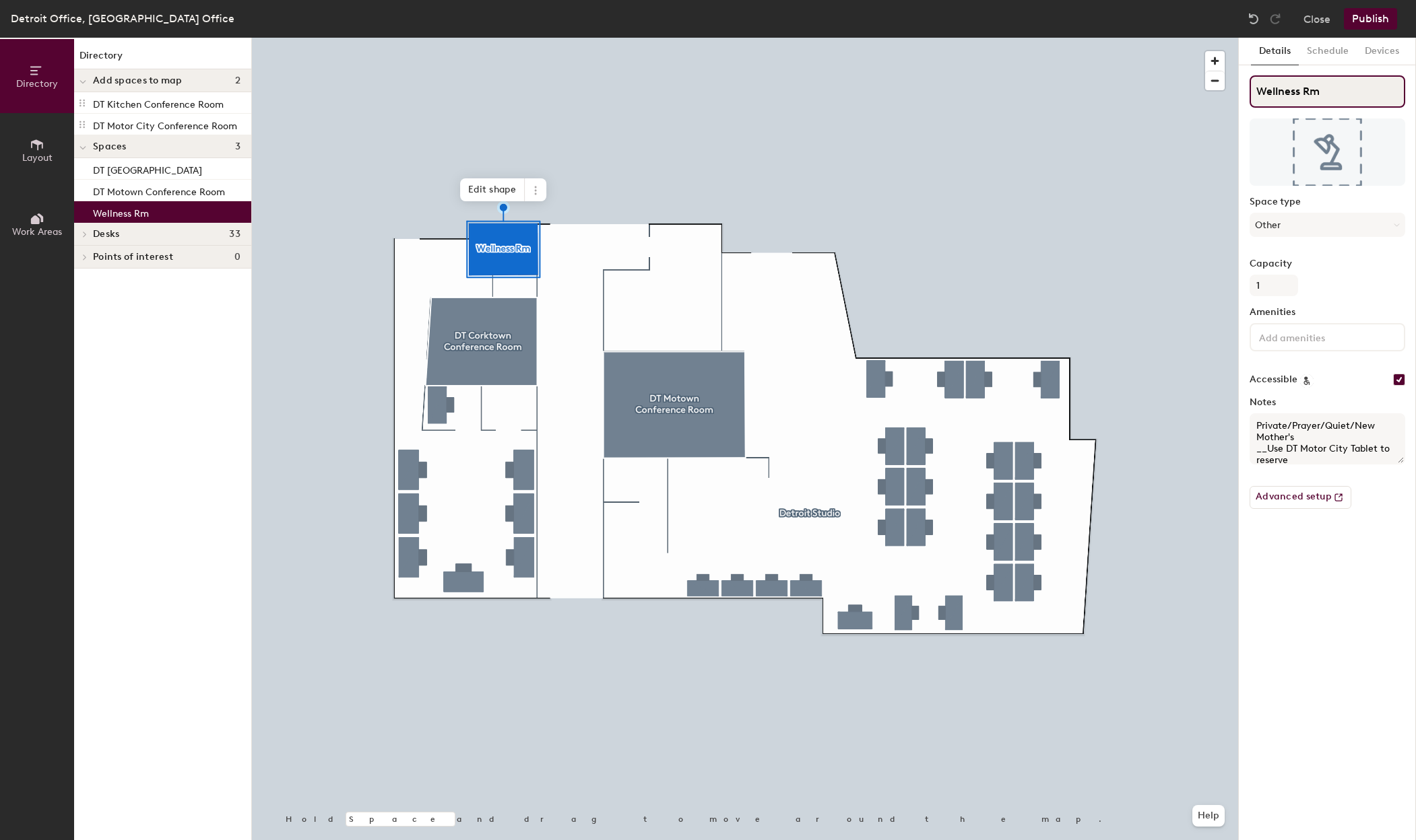
click at [1336, 93] on input "Wellness Rm" at bounding box center [1327, 92] width 156 height 32
type input "Wellness Rm"
click at [81, 120] on icon at bounding box center [82, 124] width 11 height 11
drag, startPoint x: 81, startPoint y: 123, endPoint x: 115, endPoint y: 115, distance: 34.9
click at [115, 115] on div "DT Motor City Conference Room" at bounding box center [162, 124] width 177 height 21
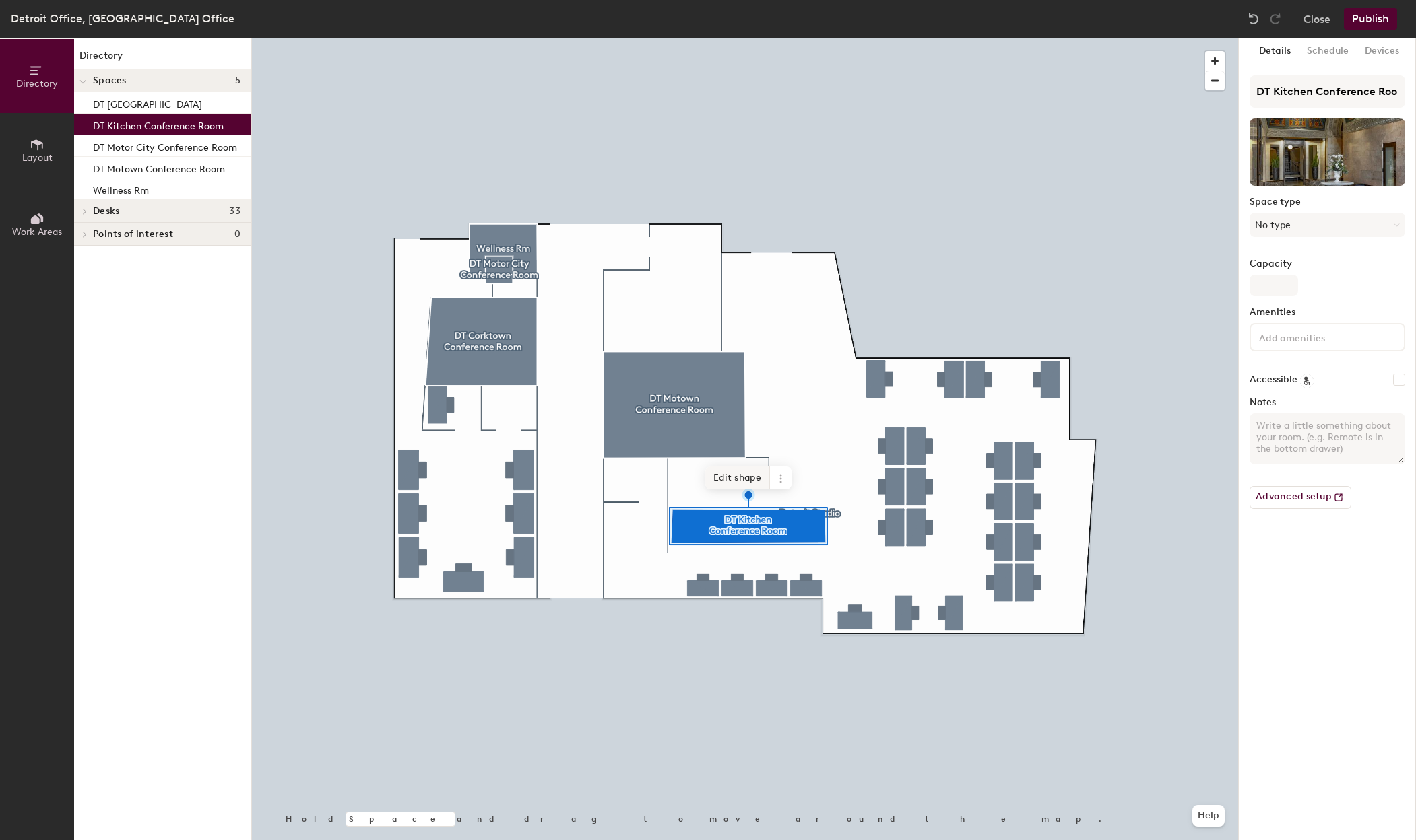
click at [759, 475] on span "Edit shape" at bounding box center [738, 478] width 65 height 23
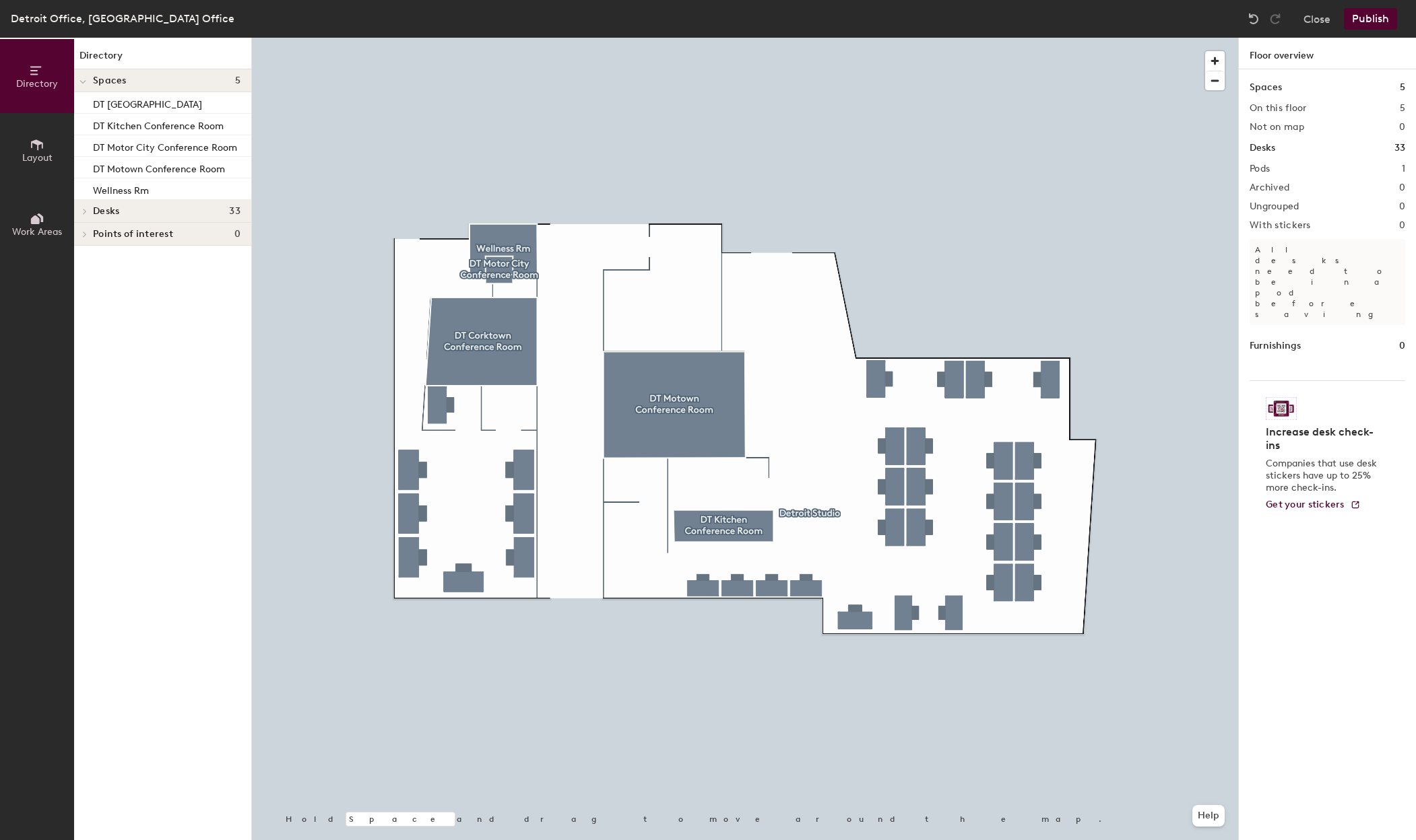
click at [80, 233] on span at bounding box center [84, 234] width 12 height 7
click at [84, 209] on icon at bounding box center [85, 211] width 3 height 5
click at [494, 37] on div at bounding box center [745, 37] width 987 height 0
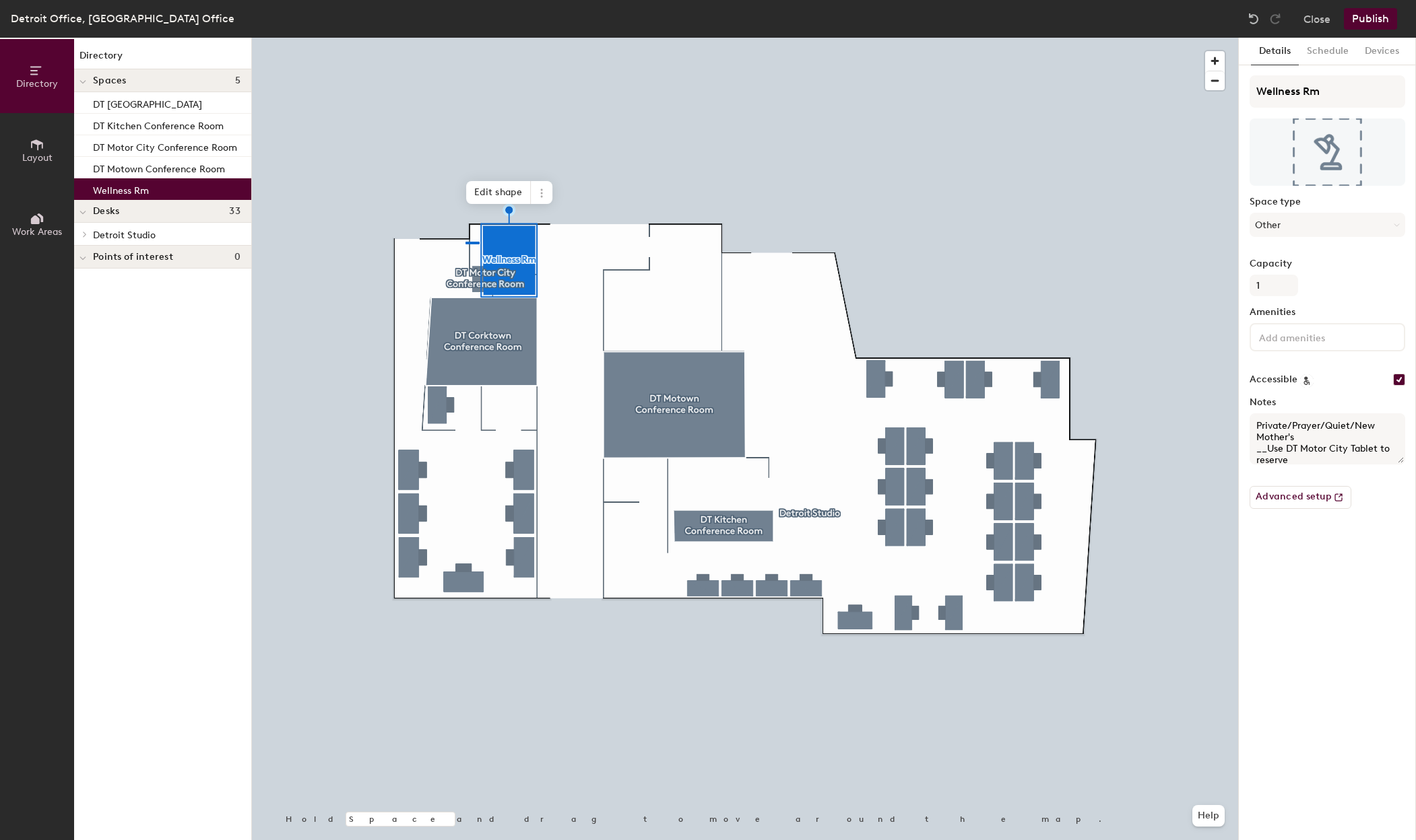
click at [465, 37] on div at bounding box center [745, 37] width 987 height 0
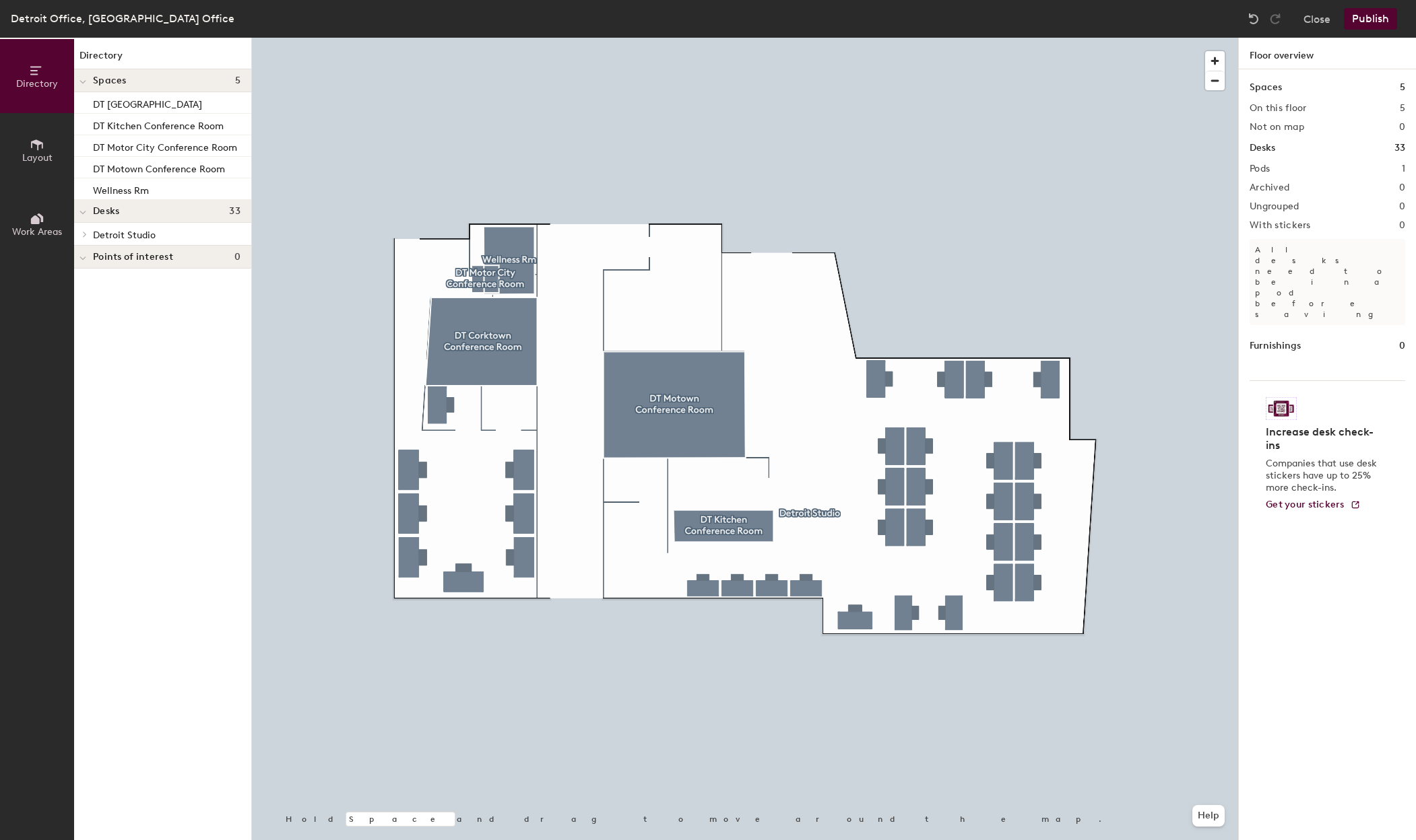
click at [1376, 19] on button "Publish" at bounding box center [1370, 18] width 54 height 21
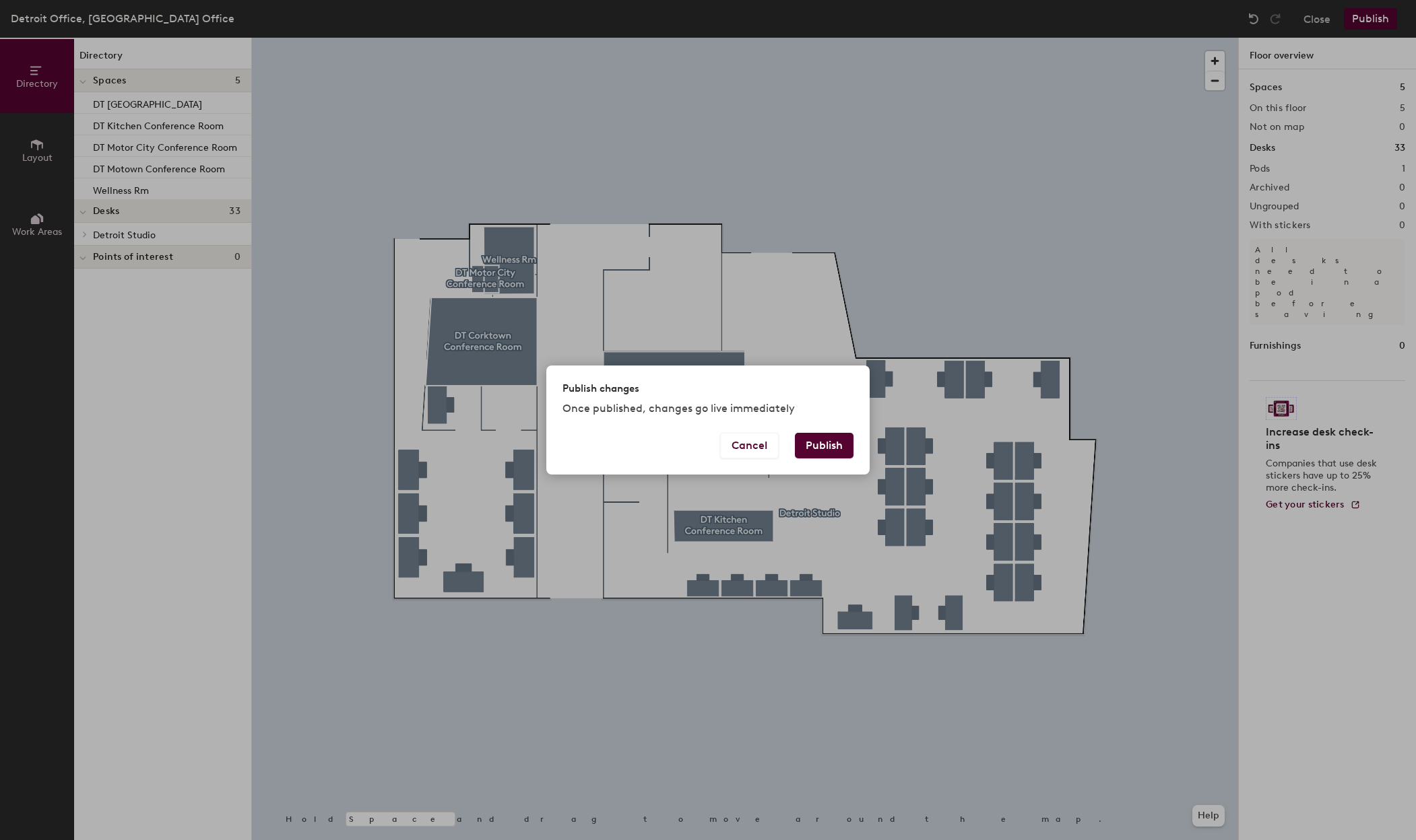
click at [825, 446] on button "Publish" at bounding box center [824, 445] width 59 height 26
